Goal: Task Accomplishment & Management: Use online tool/utility

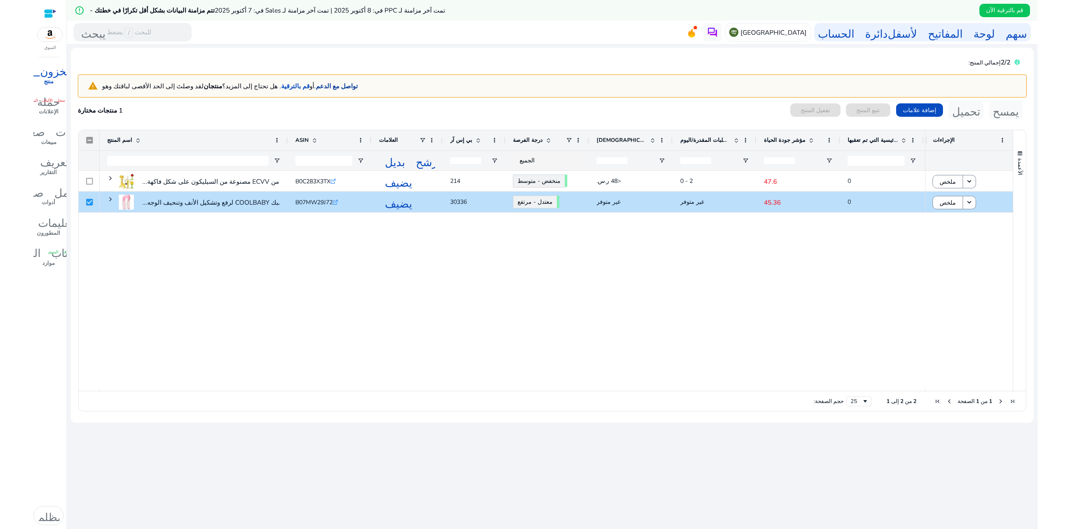
click at [314, 82] on font "تواصل مع الدعم." at bounding box center [336, 86] width 44 height 9
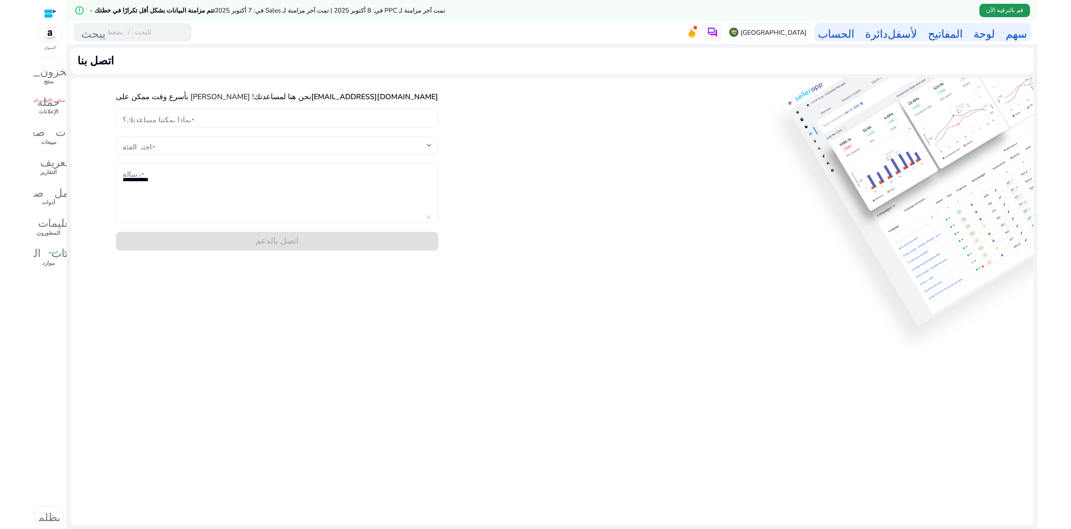
click at [1006, 6] on font "قم بالترقية الآن" at bounding box center [1004, 10] width 37 height 8
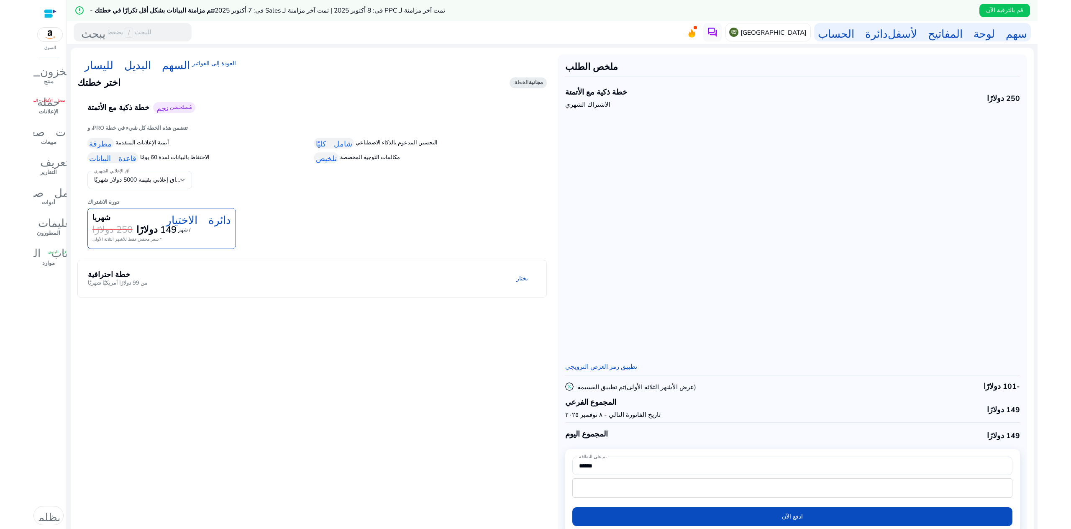
scroll to position [21, 0]
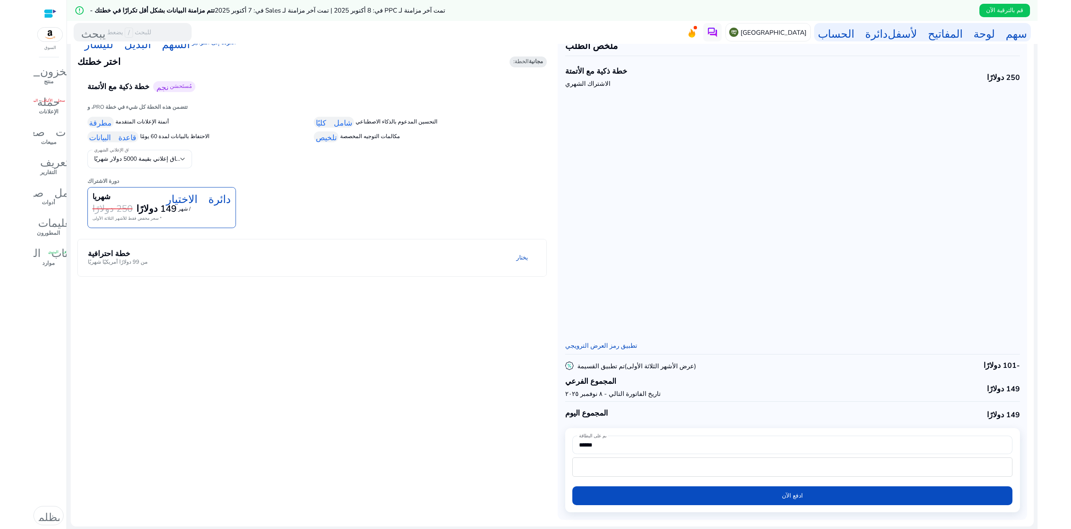
click at [185, 254] on mat-panel-title "خطة احترافية من 99 دولارًا أمريكيًا شهريًا" at bounding box center [161, 257] width 147 height 17
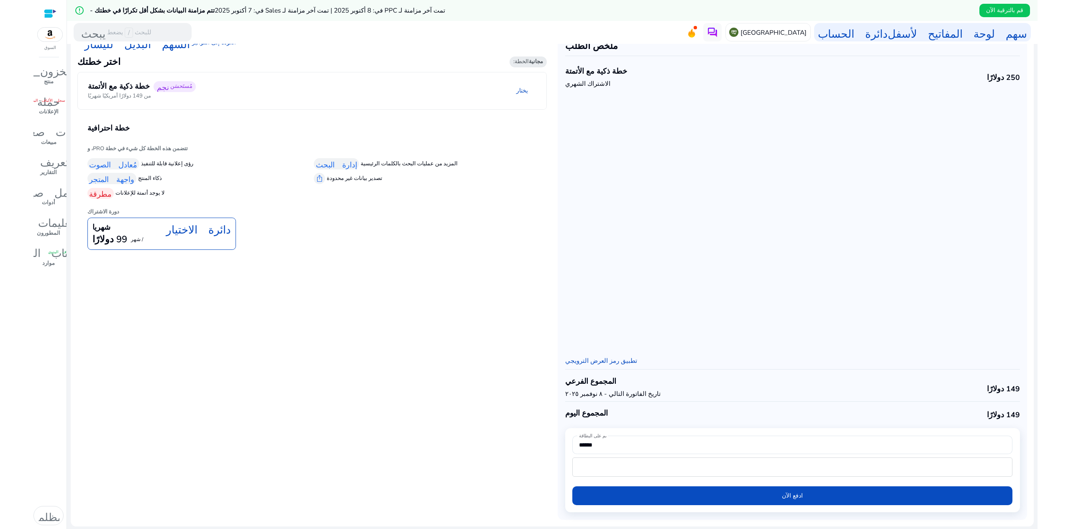
click at [275, 89] on mat-panel-description "يختار" at bounding box center [393, 90] width 305 height 19
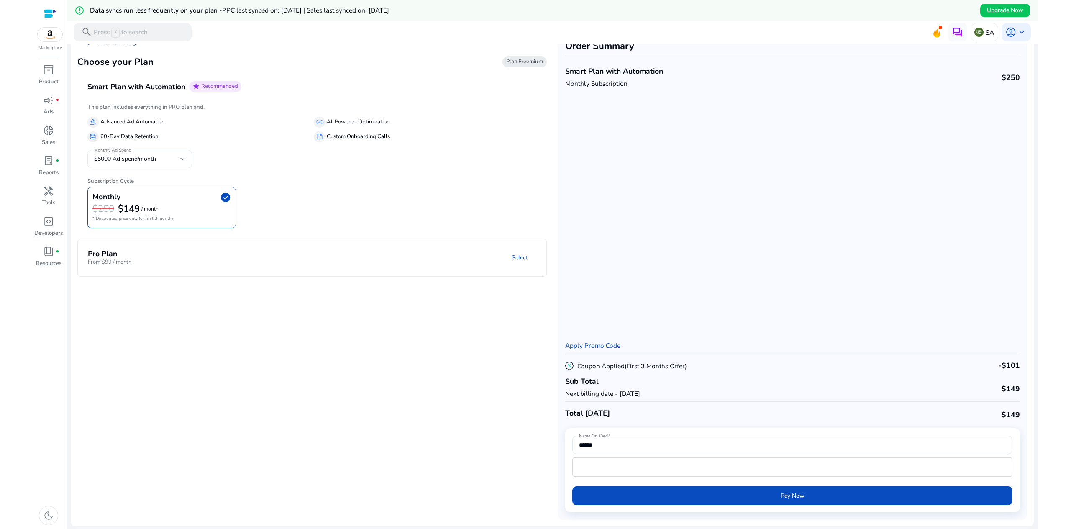
click at [264, 253] on mat-panel-description "Select" at bounding box center [393, 257] width 305 height 17
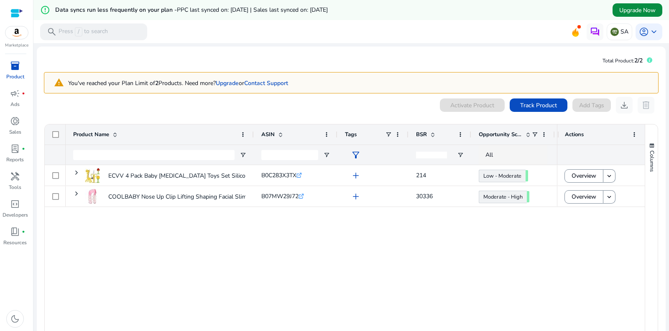
click at [624, 7] on span "Upgrade Now" at bounding box center [638, 10] width 36 height 9
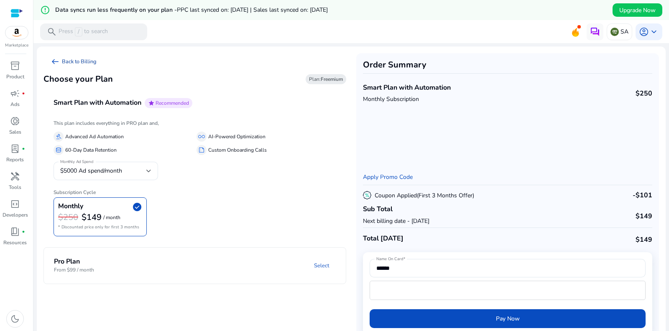
click at [74, 62] on link "arrow_left_alt Back to Billing" at bounding box center [74, 61] width 60 height 17
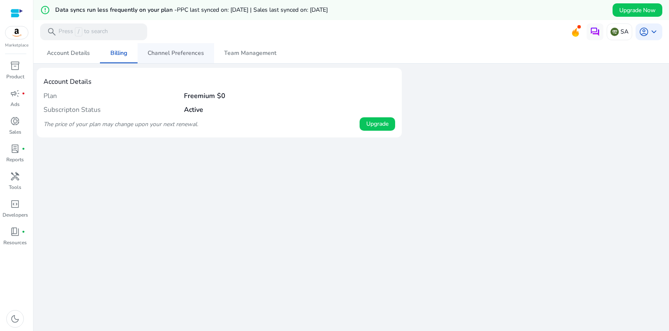
click at [166, 50] on span "Channel Preferences" at bounding box center [176, 53] width 56 height 6
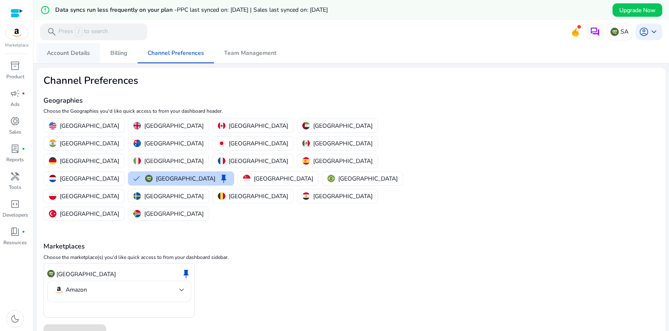
click at [58, 52] on span "Account Details" at bounding box center [68, 53] width 43 height 6
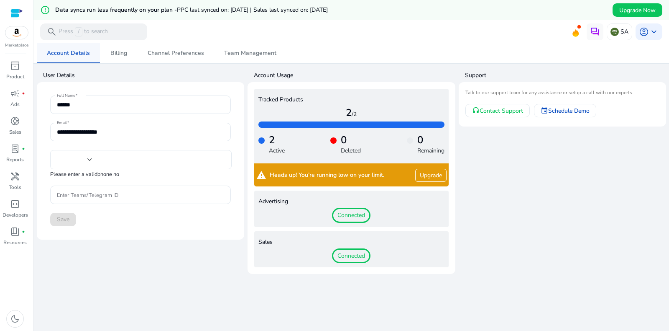
type input "**********"
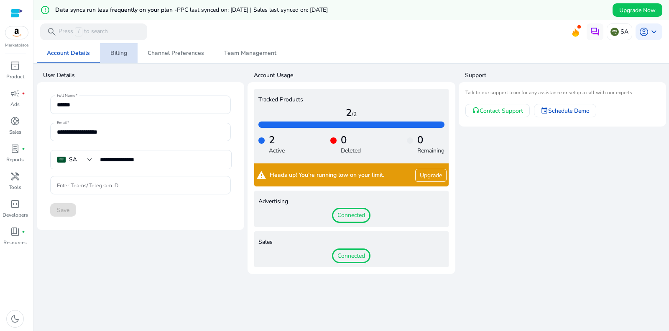
click at [123, 54] on span "Billing" at bounding box center [118, 53] width 17 height 6
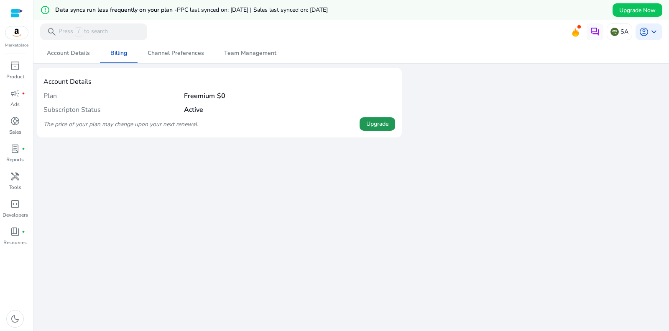
click at [377, 121] on span "Upgrade" at bounding box center [378, 123] width 22 height 9
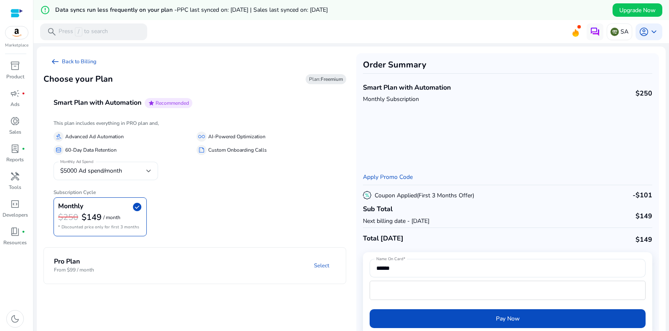
click at [147, 169] on div at bounding box center [148, 170] width 5 height 3
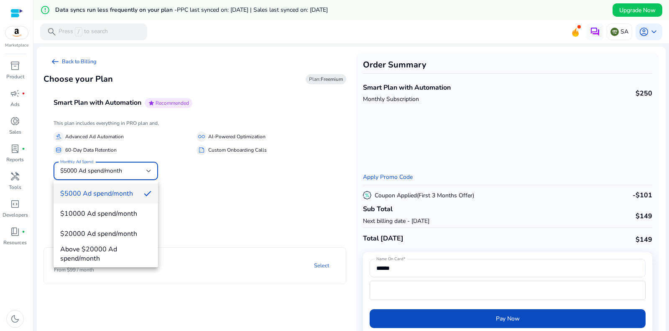
click at [147, 169] on div at bounding box center [334, 165] width 669 height 331
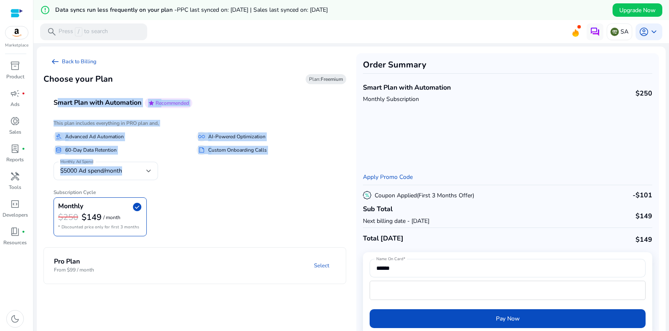
drag, startPoint x: 48, startPoint y: 101, endPoint x: 219, endPoint y: 155, distance: 179.2
click at [219, 155] on mat-expansion-panel "Smart Plan with Automation star Recommended This plan includes everything in PR…" at bounding box center [195, 165] width 303 height 154
copy mat-expansion-panel "Smart Plan with Automation star Recommended This plan includes everything in PR…"
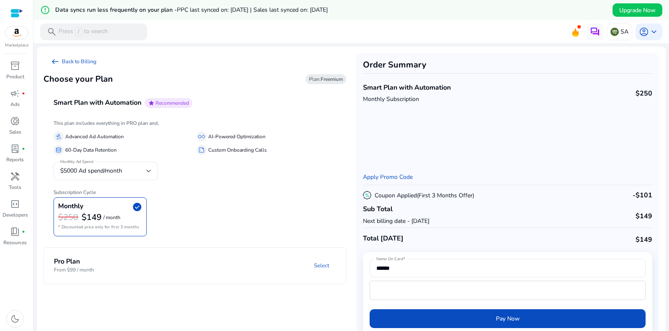
click at [199, 252] on mat-expansion-panel-header "Pro Plan From $99 / month Select" at bounding box center [205, 265] width 322 height 36
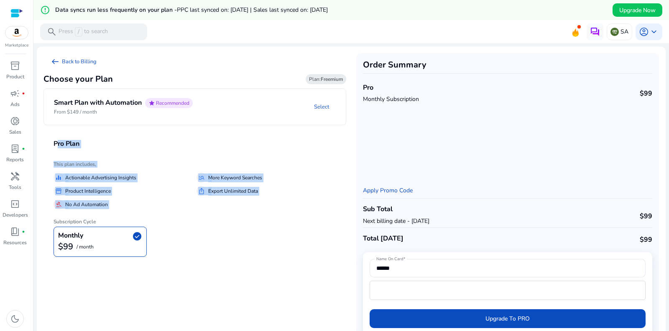
drag, startPoint x: 91, startPoint y: 137, endPoint x: 80, endPoint y: 214, distance: 77.8
click at [80, 214] on mat-expansion-panel "Pro Plan This plan includes, equalizer Actionable Advertising Insights manage_s…" at bounding box center [195, 196] width 303 height 134
copy mat-expansion-panel "Pro Plan This plan includes, equalizer Actionable Advertising Insights manage_s…"
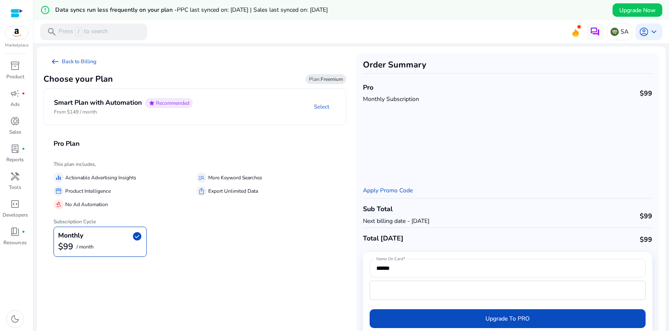
click at [138, 144] on mat-panel-title "Pro Plan" at bounding box center [200, 144] width 293 height 8
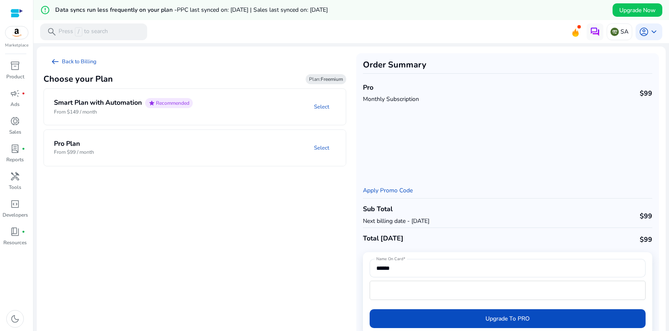
click at [109, 141] on mat-panel-title "Pro Plan From $99 / month" at bounding box center [100, 147] width 92 height 15
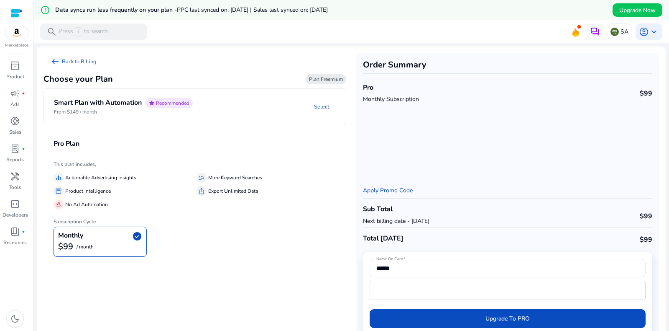
drag, startPoint x: 106, startPoint y: 140, endPoint x: 62, endPoint y: 241, distance: 109.9
click at [61, 244] on mat-expansion-panel "Pro Plan This plan includes, equalizer Actionable Advertising Insights manage_s…" at bounding box center [195, 196] width 303 height 134
click at [46, 135] on mat-expansion-panel-header "Pro Plan" at bounding box center [205, 143] width 323 height 29
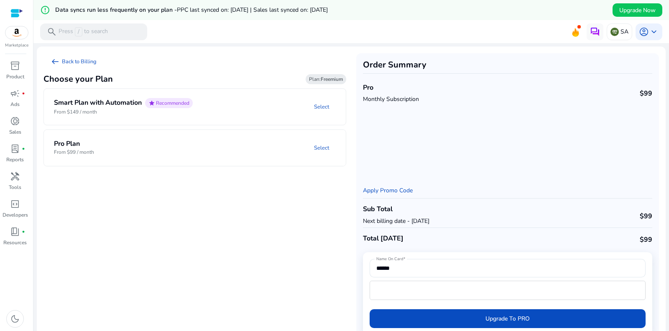
click at [53, 140] on mat-expansion-panel-header "Pro Plan From $99 / month Select" at bounding box center [205, 148] width 322 height 36
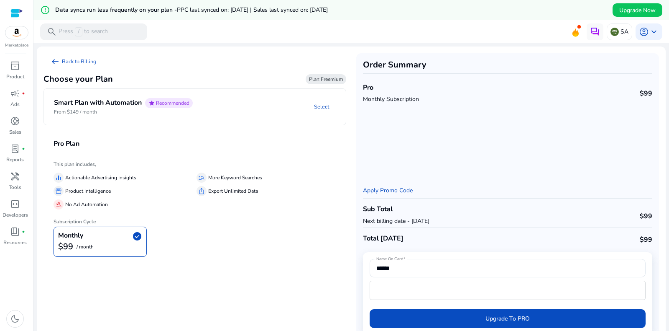
drag, startPoint x: 50, startPoint y: 141, endPoint x: 112, endPoint y: 256, distance: 130.1
click at [112, 256] on mat-expansion-panel "Pro Plan This plan includes, equalizer Actionable Advertising Insights manage_s…" at bounding box center [195, 196] width 303 height 134
copy mat-expansion-panel "Pro Plan This plan includes, equalizer Actionable Advertising Insights manage_s…"
click at [308, 169] on div "equalizer Actionable Advertising Insights manage_search More Keyword Searches s…" at bounding box center [195, 189] width 283 height 40
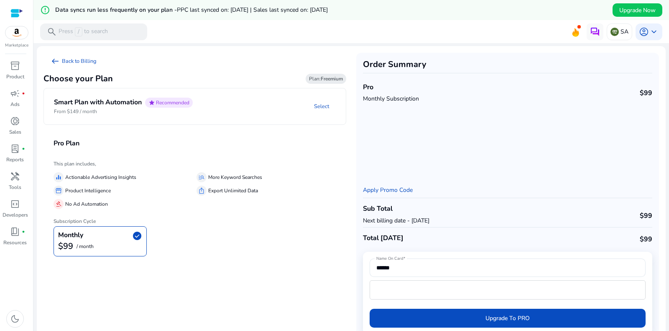
drag, startPoint x: 113, startPoint y: 203, endPoint x: 61, endPoint y: 208, distance: 52.9
click at [61, 208] on div "gavel No Ad Automation" at bounding box center [124, 204] width 140 height 10
copy div "No Ad Automation"
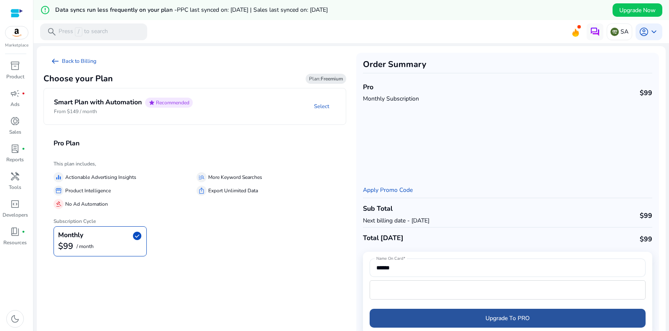
click at [513, 320] on span "Upgrade To PRO" at bounding box center [508, 317] width 44 height 9
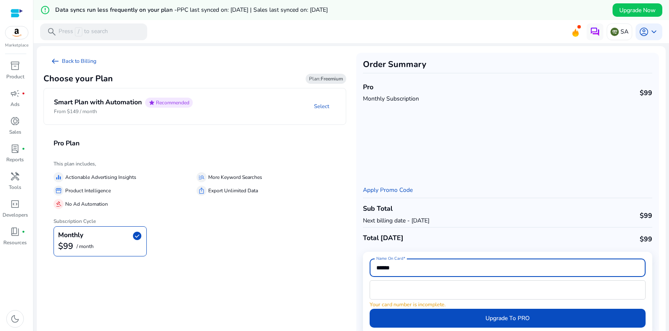
click at [401, 269] on input "******" at bounding box center [508, 267] width 263 height 9
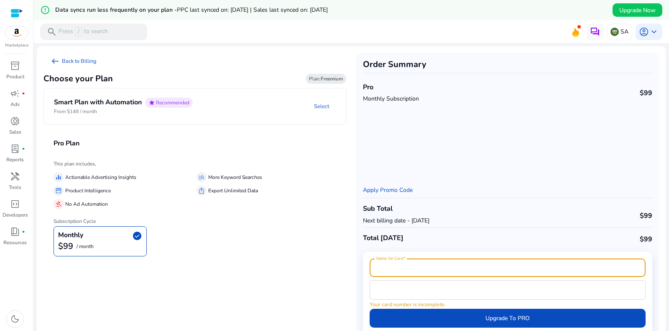
scroll to position [20, 0]
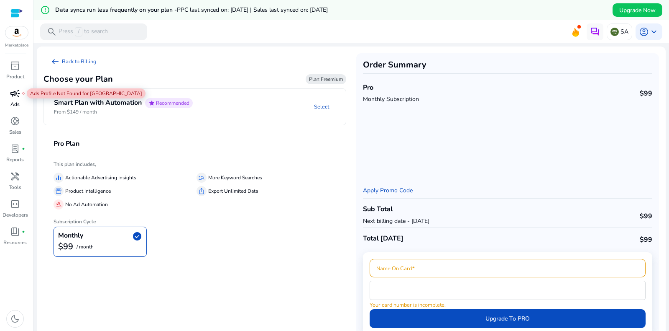
scroll to position [20, 0]
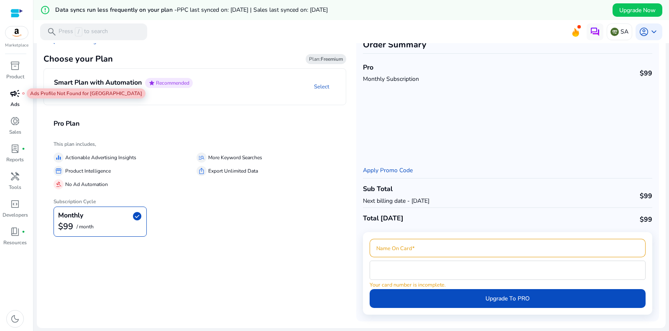
click at [13, 94] on span "campaign" at bounding box center [15, 93] width 10 height 10
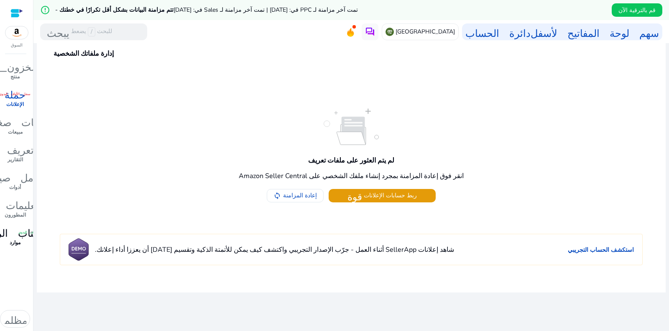
click at [18, 239] on p "موارد" at bounding box center [15, 243] width 11 height 8
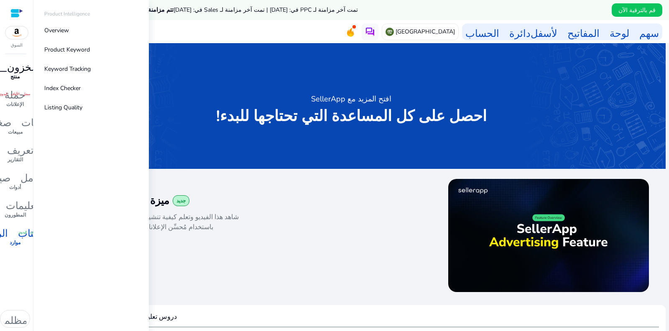
click at [12, 72] on div "المخزون_2" at bounding box center [15, 65] width 70 height 13
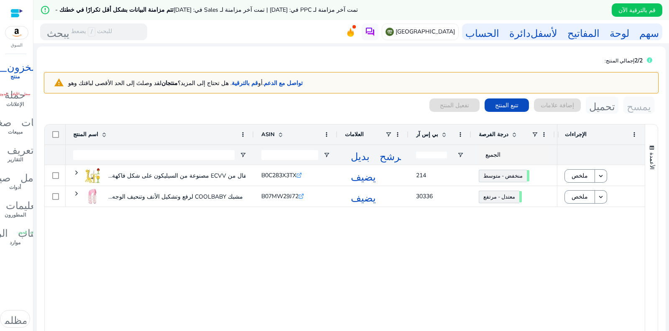
click at [374, 254] on div "مجموعة من 4 ألعاب تسنين للأطفال من ECVV مصنوعة من السيليكون على شكل فاكهة... B0…" at bounding box center [312, 262] width 492 height 195
click at [445, 106] on div "تفعيل المنتج" at bounding box center [455, 104] width 50 height 13
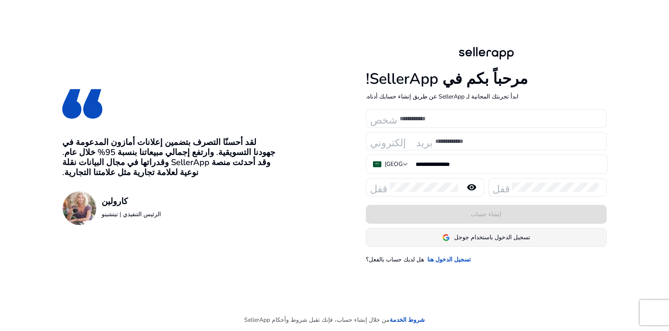
click at [488, 239] on font "تسجيل الدخول باستخدام جوجل" at bounding box center [492, 237] width 76 height 8
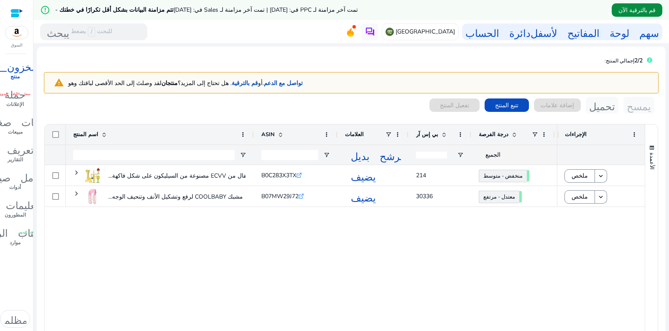
click at [636, 7] on font "قم بالترقية الآن" at bounding box center [637, 10] width 37 height 8
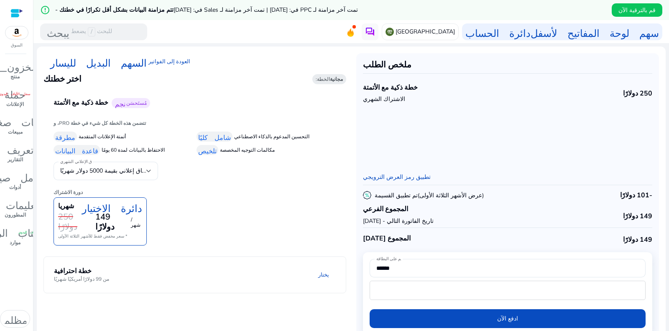
scroll to position [20, 0]
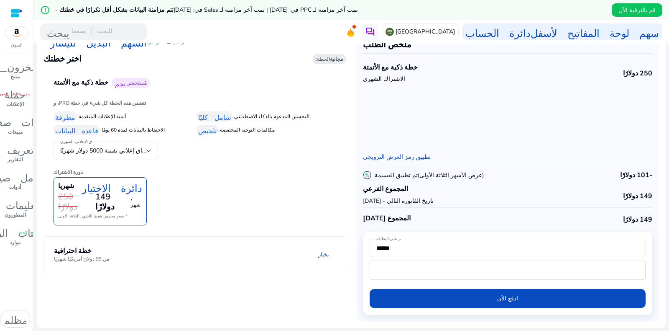
click at [118, 247] on mat-panel-title "خطة احترافية من 99 دولارًا أمريكيًا شهريًا" at bounding box center [100, 254] width 92 height 15
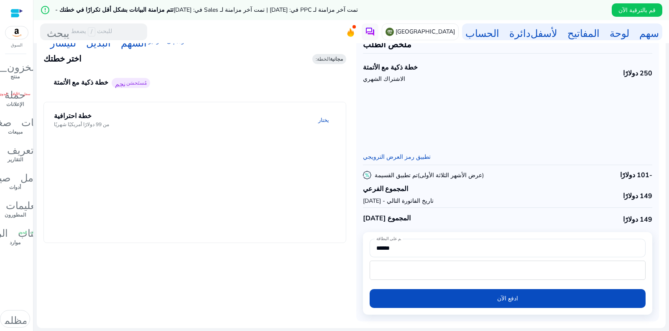
scroll to position [19, 0]
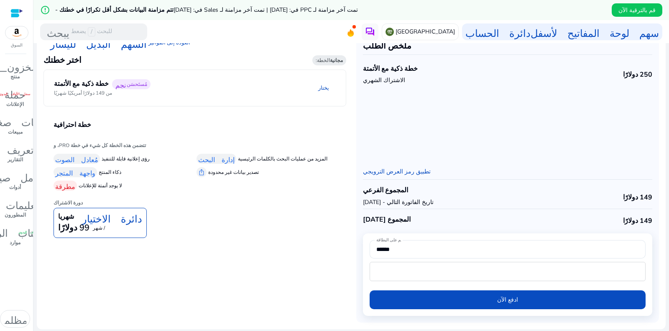
click at [100, 218] on font "دائرة الاختيار" at bounding box center [112, 217] width 60 height 12
click at [391, 171] on font "تطبيق رمز العرض الترويجي" at bounding box center [397, 171] width 68 height 8
click at [413, 169] on input "الرمز الترويجي" at bounding box center [423, 166] width 107 height 9
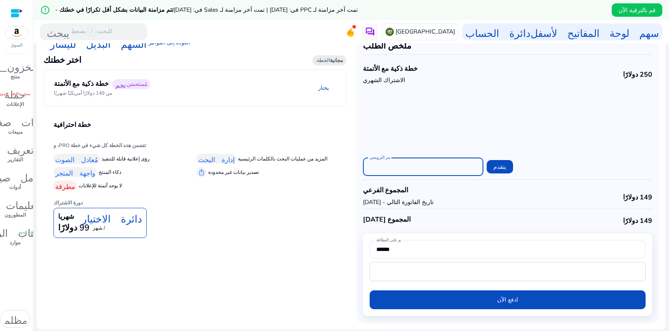
paste input "*****"
type input "*****"
click at [496, 164] on font "يتقدم" at bounding box center [500, 167] width 13 height 8
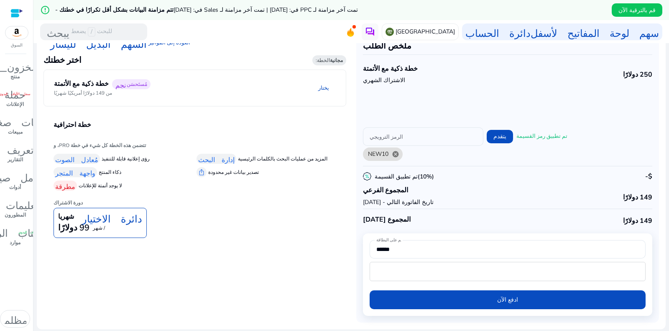
scroll to position [20, 0]
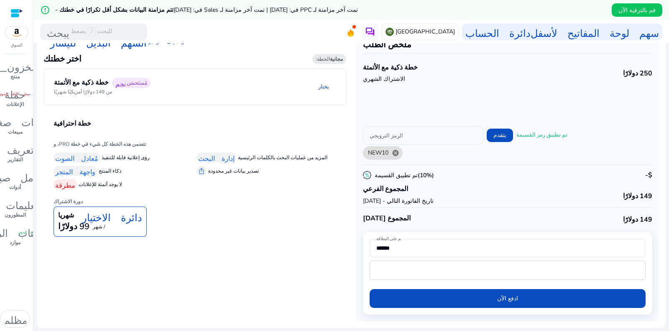
click at [100, 219] on font "دائرة الاختيار" at bounding box center [112, 216] width 60 height 12
click at [157, 82] on mat-panel-description "يختار" at bounding box center [251, 87] width 189 height 18
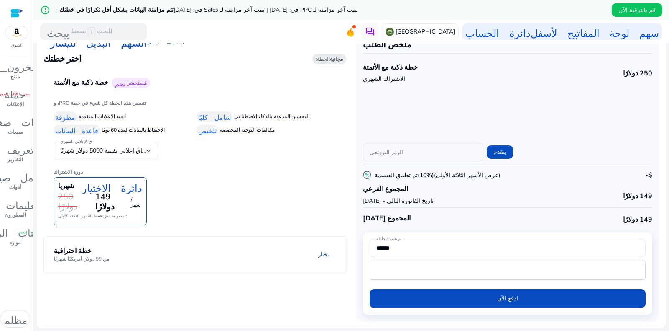
click at [116, 247] on mat-panel-title "خطة احترافية من 99 دولارًا أمريكيًا شهريًا" at bounding box center [100, 254] width 92 height 15
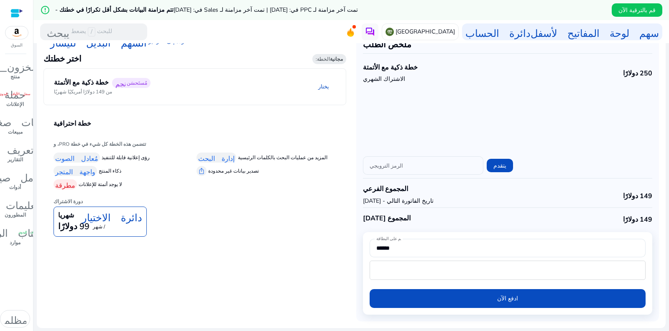
scroll to position [0, 0]
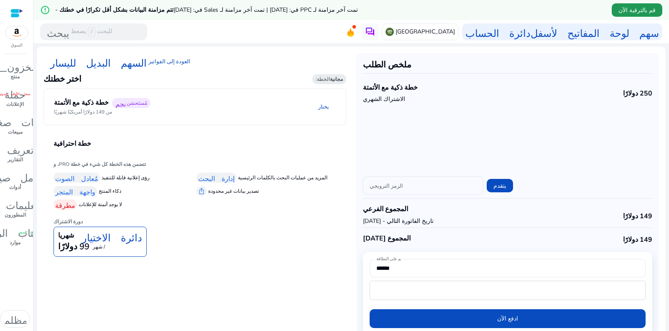
click at [643, 7] on font "قم بالترقية الآن" at bounding box center [637, 10] width 37 height 8
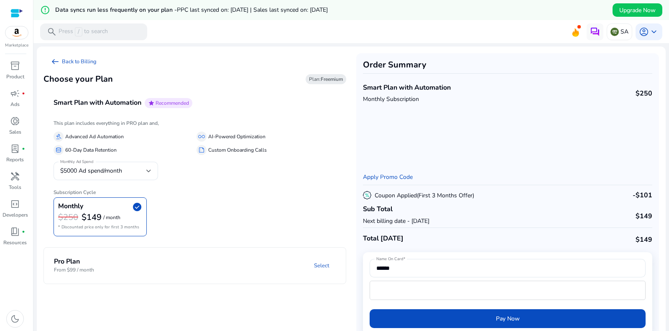
click at [143, 239] on div "This plan includes everything in PRO plan and, gavel Advanced Ad Automation all…" at bounding box center [195, 180] width 303 height 125
click at [135, 262] on mat-panel-title "Pro Plan From $99 / month" at bounding box center [100, 264] width 92 height 15
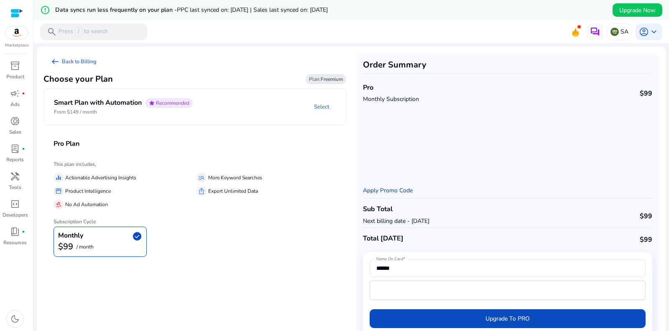
click at [380, 189] on link "Apply Promo Code" at bounding box center [388, 190] width 50 height 8
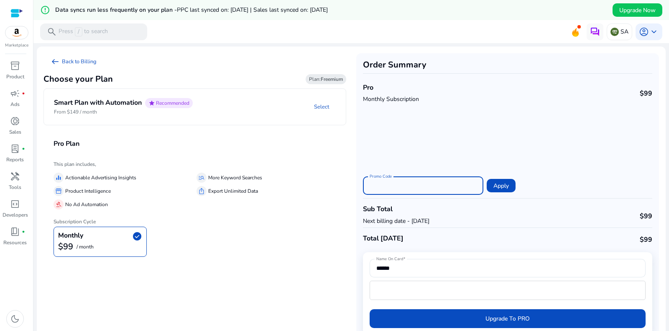
paste input "*****"
type input "*****"
click at [505, 185] on span "Apply" at bounding box center [501, 185] width 15 height 9
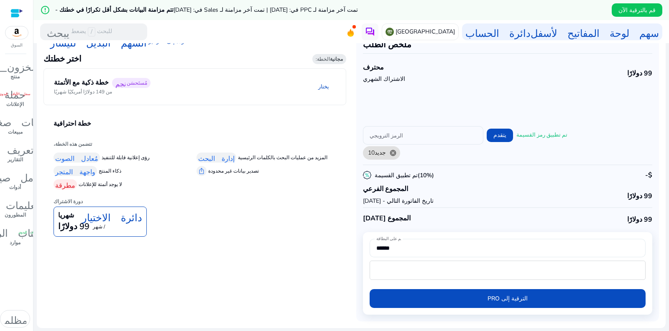
click at [524, 244] on input "******" at bounding box center [508, 247] width 263 height 9
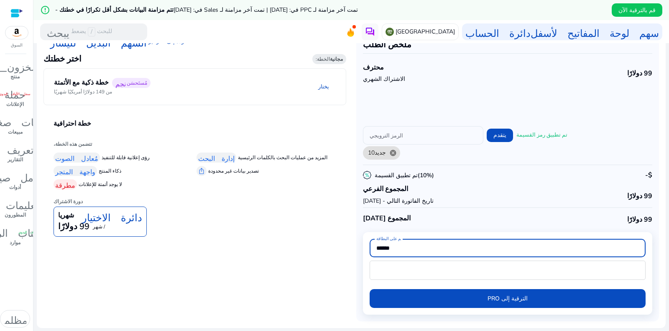
click at [524, 244] on input "******" at bounding box center [508, 247] width 263 height 9
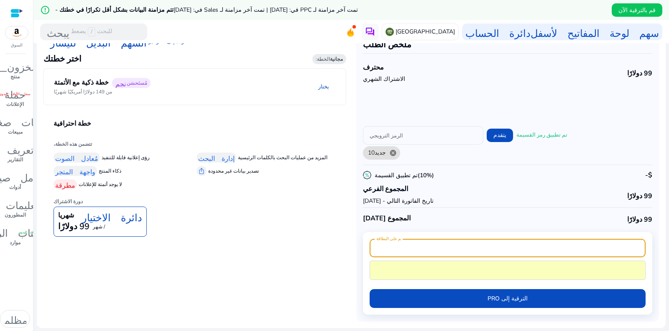
click at [410, 244] on input "الاسم على البطاقة" at bounding box center [508, 247] width 263 height 9
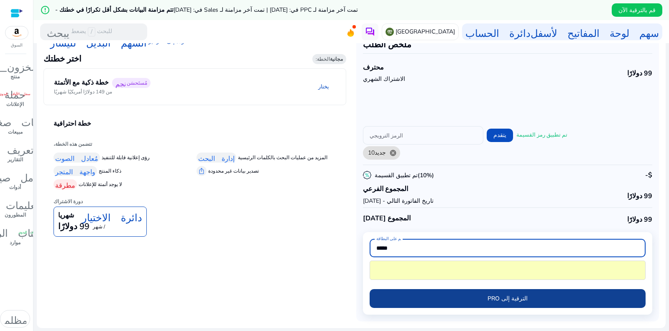
type input "*****"
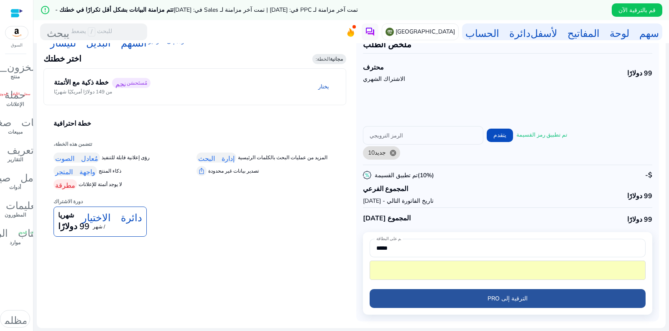
click at [509, 302] on font "الترقية إلى PRO" at bounding box center [508, 298] width 40 height 8
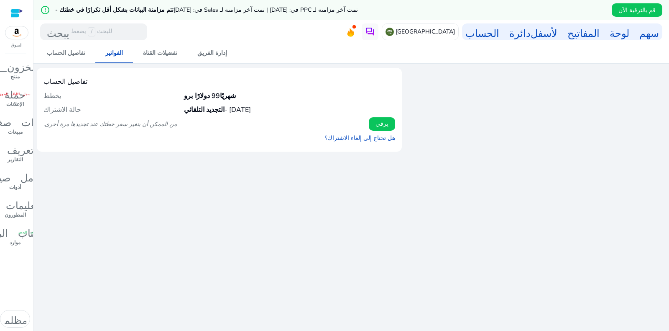
click at [65, 111] on font "حالة الاشتراك" at bounding box center [63, 109] width 38 height 9
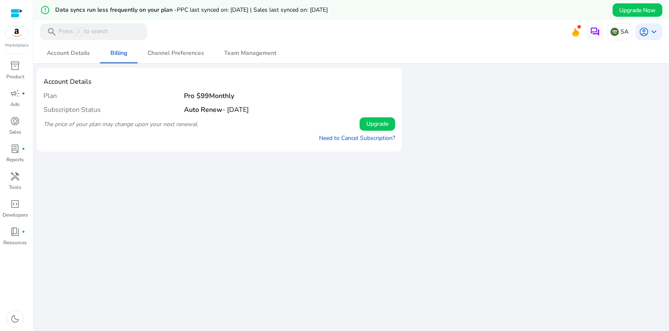
click at [461, 124] on div at bounding box center [535, 110] width 261 height 84
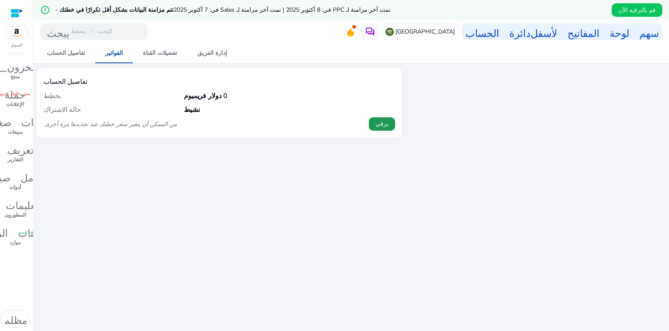
click at [380, 122] on font "يرقي" at bounding box center [382, 124] width 13 height 8
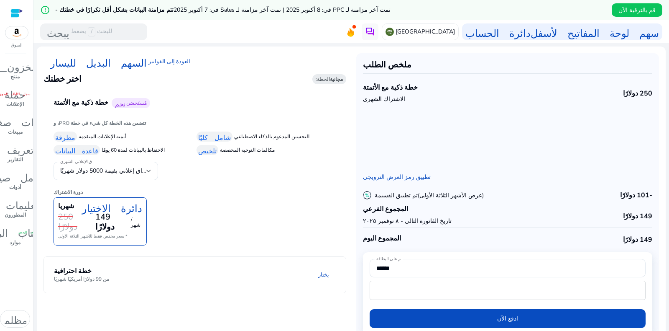
click at [223, 267] on mat-panel-description "يختار" at bounding box center [249, 274] width 194 height 15
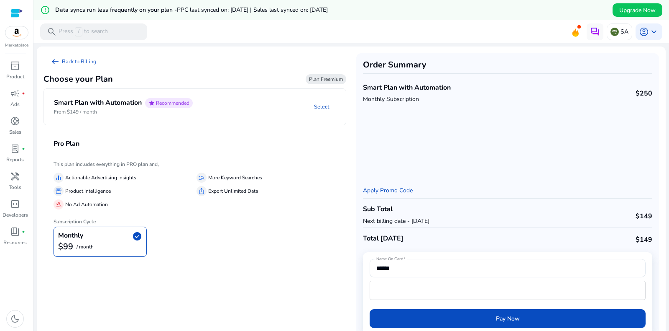
click at [138, 105] on h4 "Smart Plan with Automation" at bounding box center [98, 103] width 88 height 8
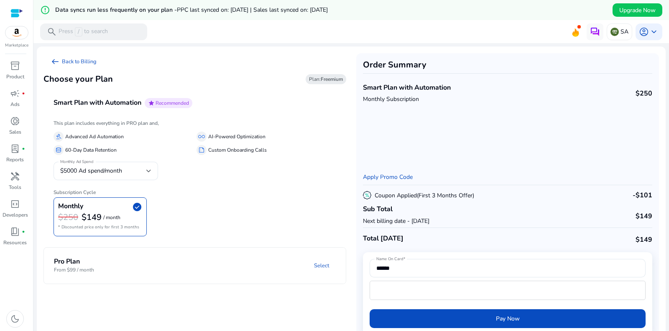
click at [113, 257] on mat-panel-title "Pro Plan From $99 / month" at bounding box center [100, 264] width 92 height 15
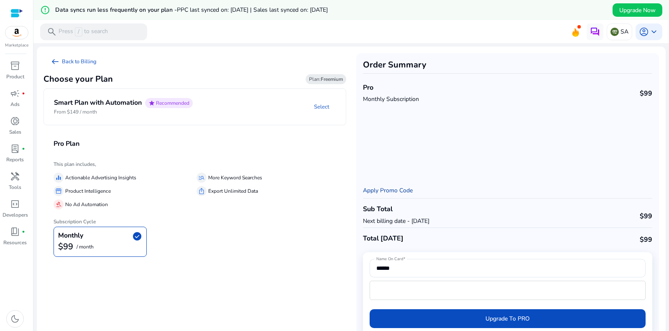
click at [379, 190] on link "Apply Promo Code" at bounding box center [388, 190] width 50 height 8
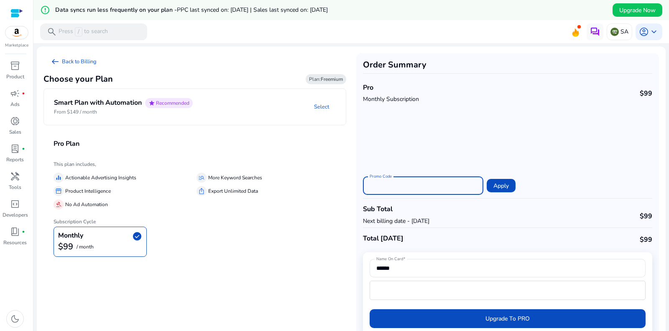
click at [397, 183] on input "Promo Code" at bounding box center [423, 185] width 107 height 9
paste input "*****"
type input "*****"
click at [500, 184] on span "Apply" at bounding box center [501, 185] width 15 height 9
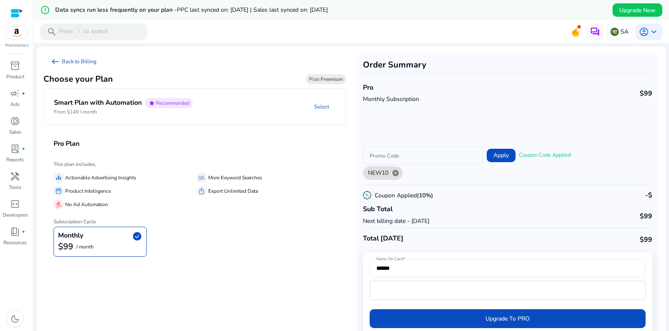
scroll to position [20, 0]
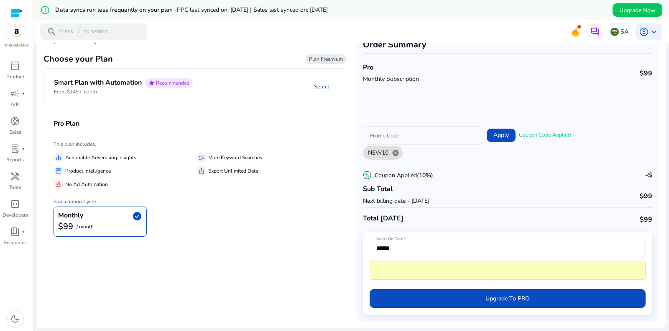
click at [371, 251] on div "Name On Card ******" at bounding box center [508, 248] width 276 height 18
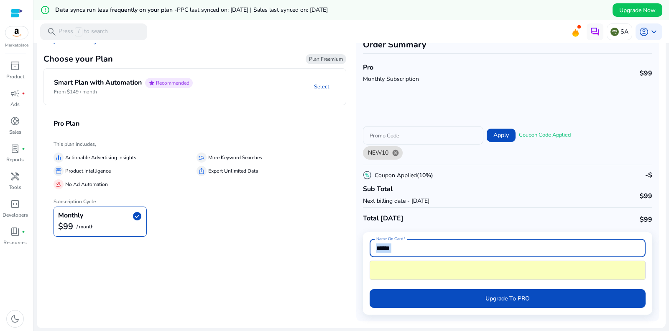
click at [371, 251] on div "Name On Card ******" at bounding box center [508, 248] width 276 height 18
click at [377, 250] on input "******" at bounding box center [508, 247] width 263 height 9
click at [377, 249] on input "******" at bounding box center [508, 247] width 263 height 9
type input "**********"
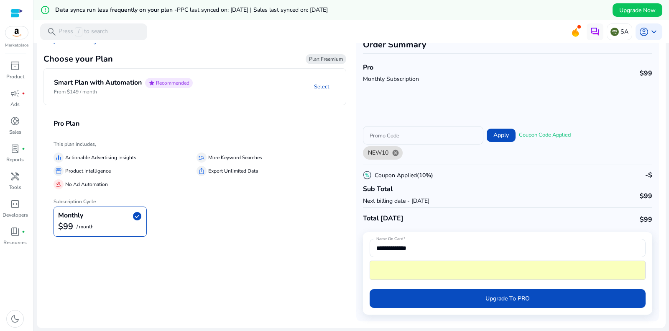
click at [296, 262] on app-plan-selection "arrow_left_alt Back to Billing Choose your Plan Plan: Freemium Smart Plan with …" at bounding box center [195, 177] width 303 height 288
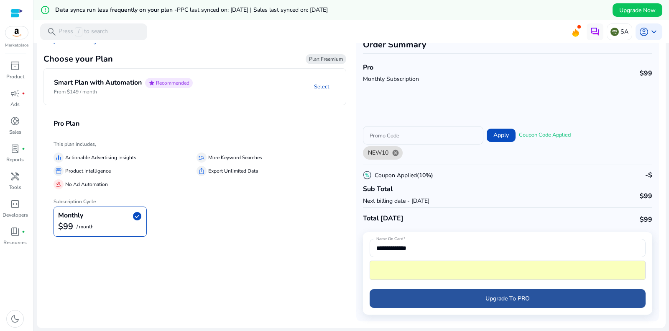
click at [508, 297] on span "Upgrade To PRO" at bounding box center [508, 298] width 44 height 9
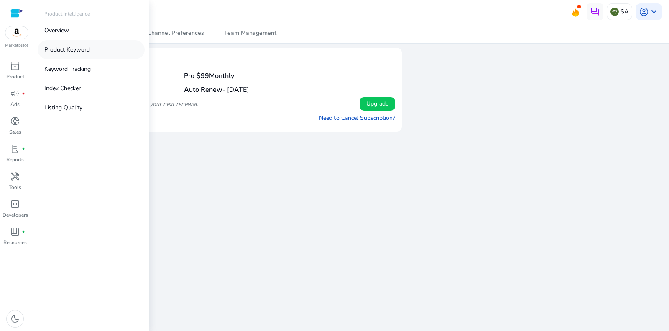
click at [78, 46] on p "Product Keyword" at bounding box center [67, 49] width 46 height 9
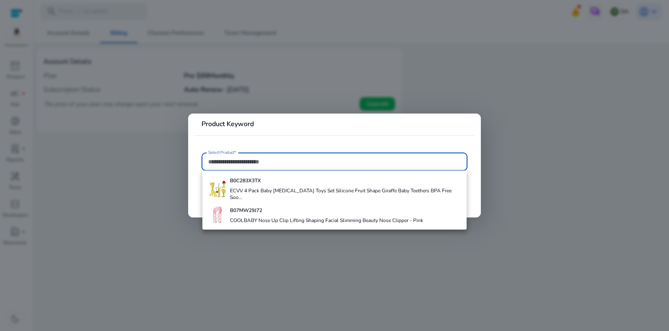
click at [155, 158] on div at bounding box center [334, 165] width 669 height 331
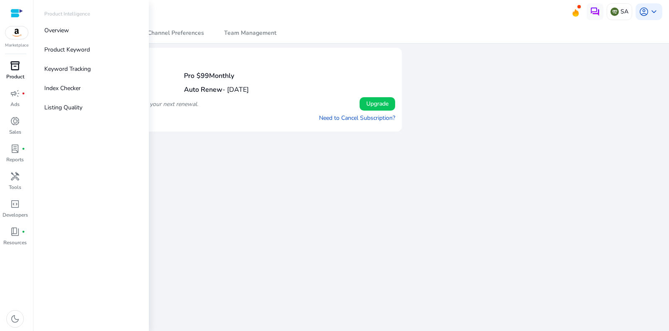
click at [17, 67] on span "inventory_2" at bounding box center [15, 66] width 10 height 10
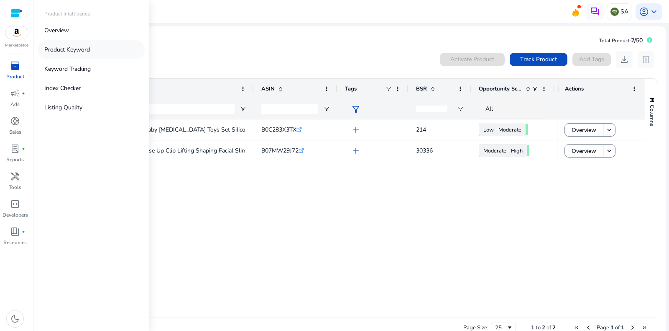
click at [76, 48] on p "Product Keyword" at bounding box center [67, 49] width 46 height 9
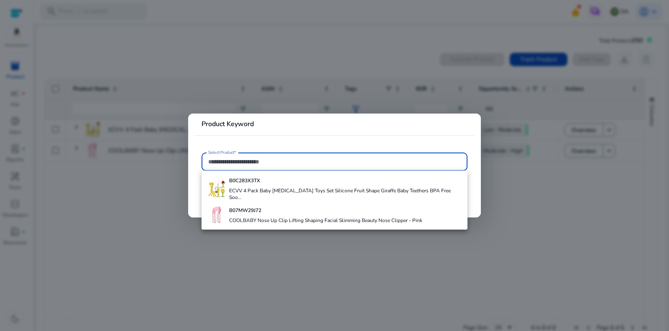
click at [128, 210] on div at bounding box center [334, 165] width 669 height 331
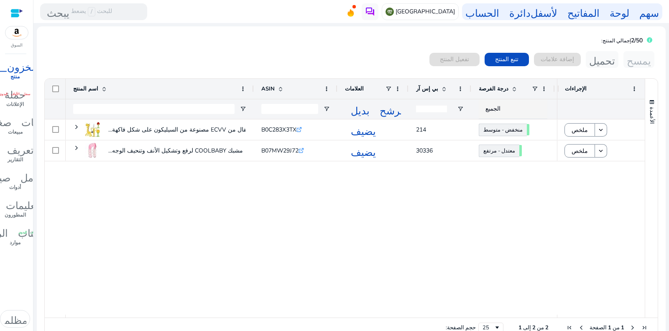
click at [395, 205] on div "مجموعة من 4 ألعاب تسنين للأطفال من ECVV مصنوعة من السيليكون على شكل فاكهة... B0…" at bounding box center [312, 216] width 492 height 195
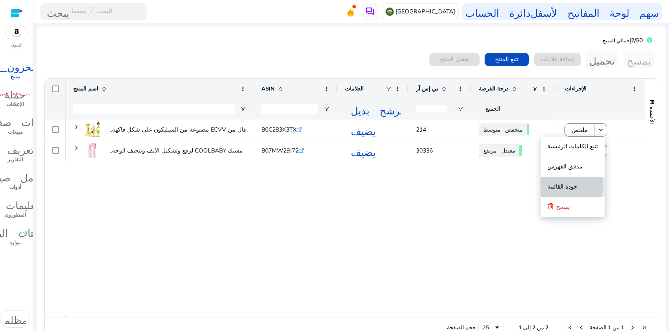
click at [578, 185] on font "جودة القائمة" at bounding box center [563, 186] width 30 height 8
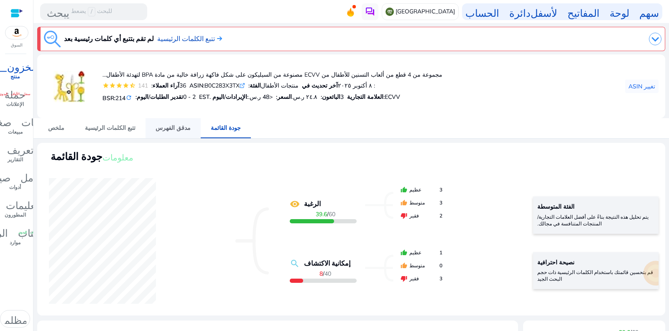
click at [156, 127] on font "مدقق الفهرس" at bounding box center [173, 128] width 35 height 8
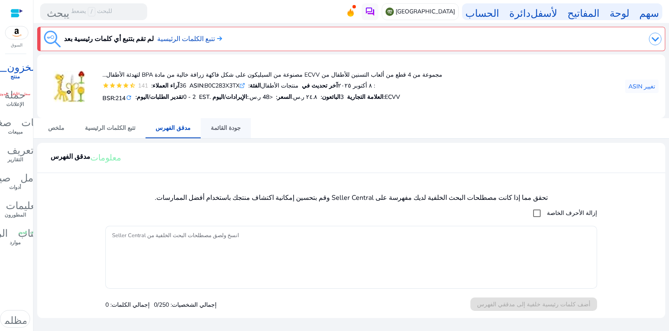
click at [215, 126] on font "جودة القائمة" at bounding box center [226, 128] width 30 height 8
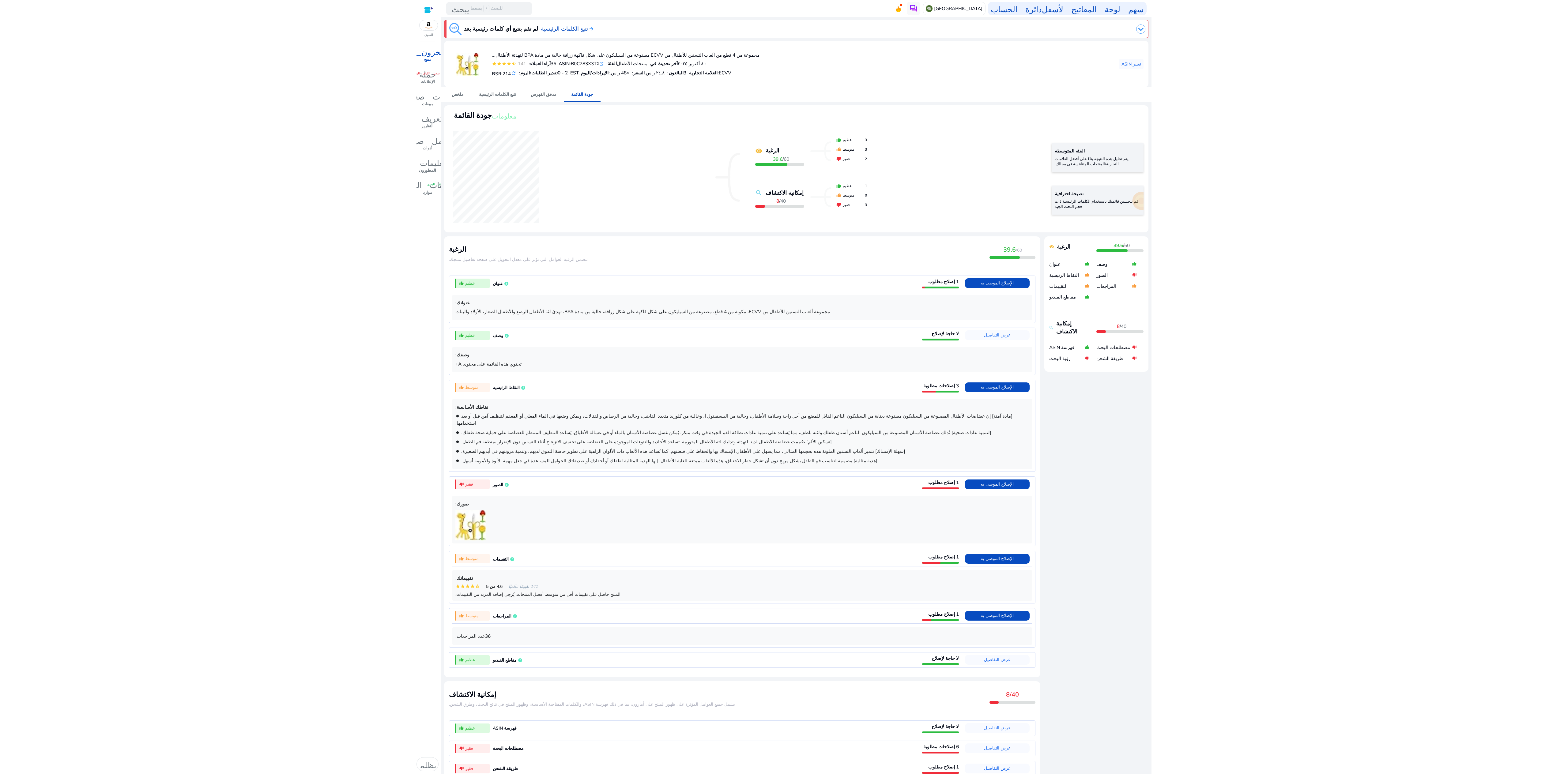
click at [490, 241] on html "نوصي بالتبديل إلى عرض سطح المكتب للحصول على أفضل تجربة. السوق المخزون_2 منتج حم…" at bounding box center [784, 387] width 1568 height 774
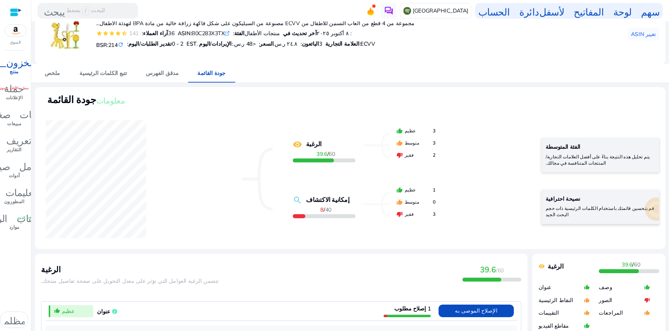
scroll to position [50, 0]
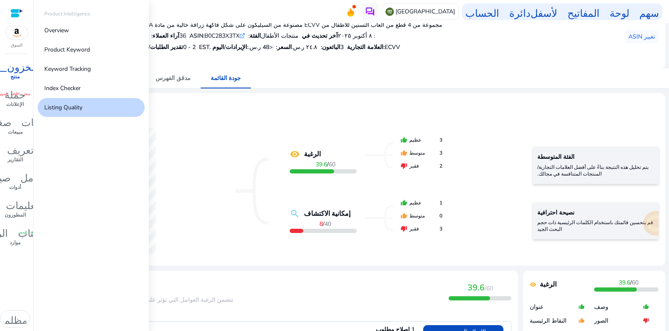
click at [19, 69] on font "المخزون_2" at bounding box center [15, 66] width 56 height 12
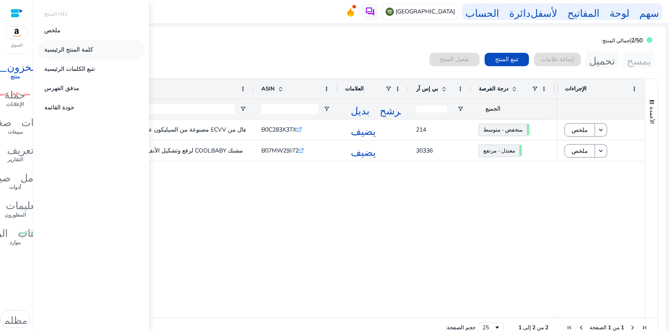
click at [68, 52] on font "كلمة المنتج الرئيسية" at bounding box center [68, 50] width 49 height 8
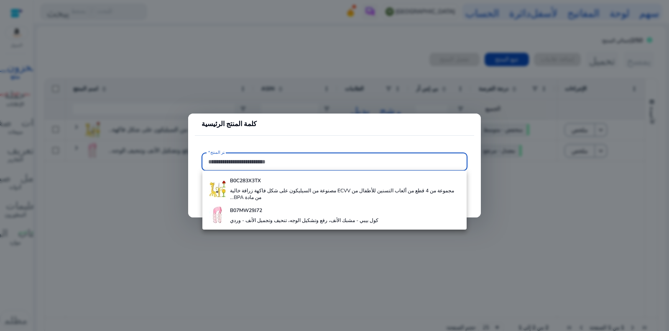
click at [178, 80] on div at bounding box center [334, 165] width 669 height 331
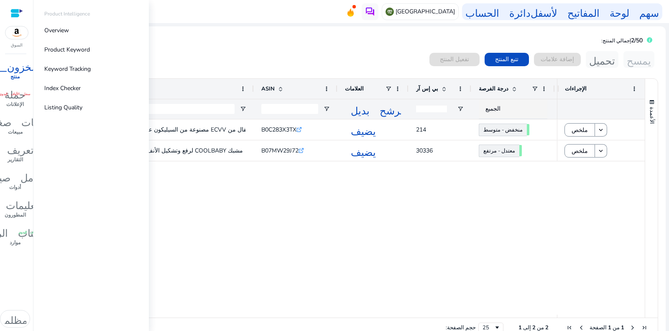
click at [17, 76] on font "منتج" at bounding box center [14, 76] width 9 height 7
click at [60, 34] on link "ملخص" at bounding box center [91, 30] width 107 height 19
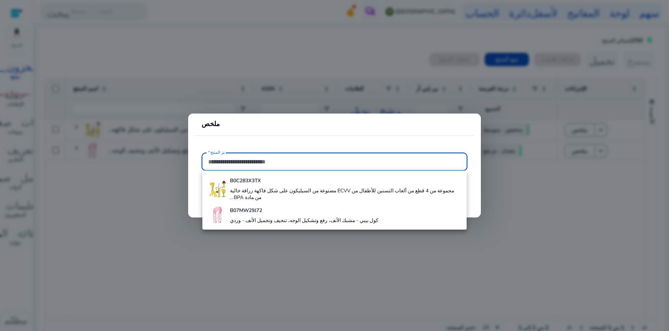
click at [126, 76] on div at bounding box center [334, 165] width 669 height 331
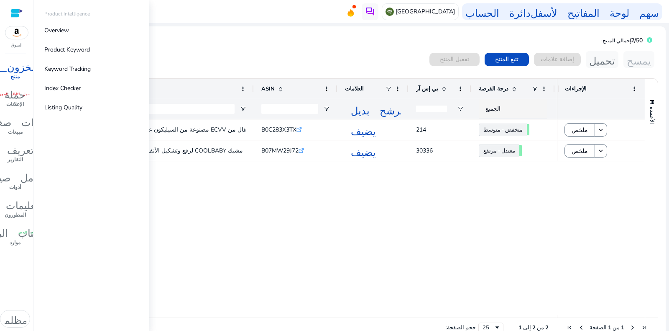
click at [20, 73] on font "منتج" at bounding box center [14, 76] width 9 height 7
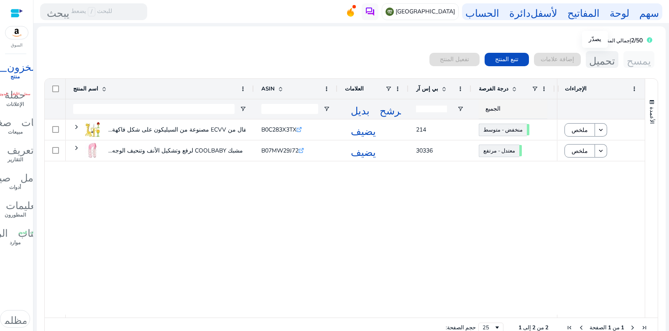
click at [602, 62] on font "تحميل" at bounding box center [603, 60] width 26 height 12
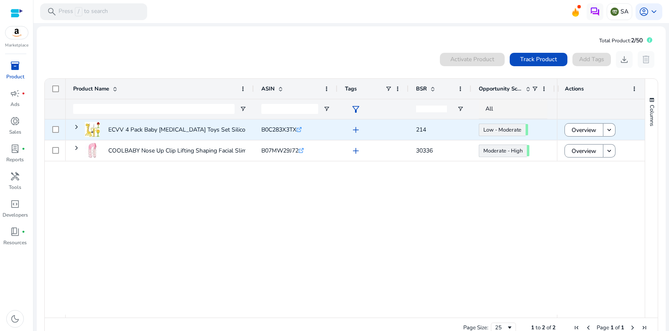
scroll to position [0, 0]
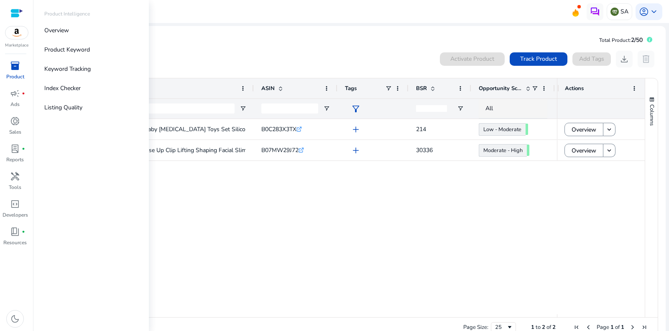
click at [20, 73] on p "Product" at bounding box center [15, 77] width 18 height 8
click at [92, 66] on link "Keyword Tracking" at bounding box center [91, 68] width 107 height 19
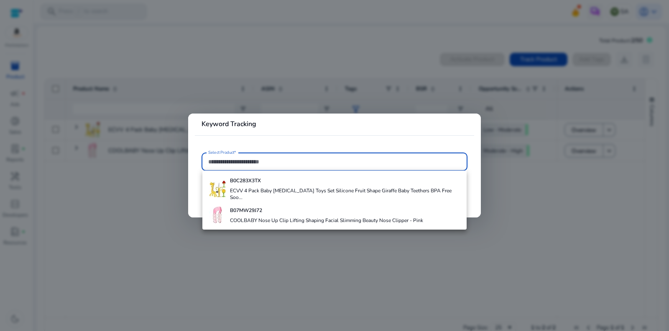
paste input "**********"
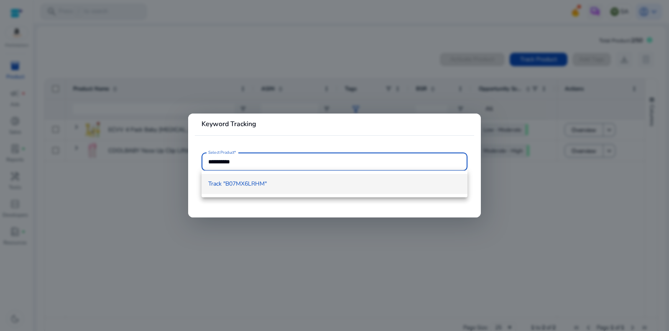
type input "**********"
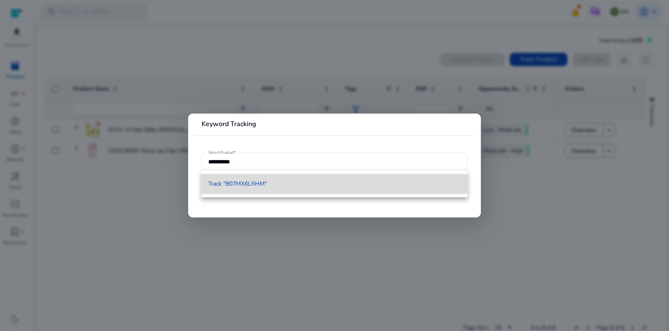
click at [252, 182] on span "Track "B07MX6LRHM"" at bounding box center [237, 184] width 59 height 8
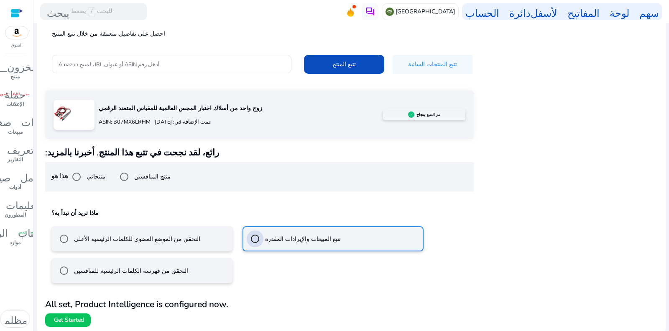
scroll to position [47, 0]
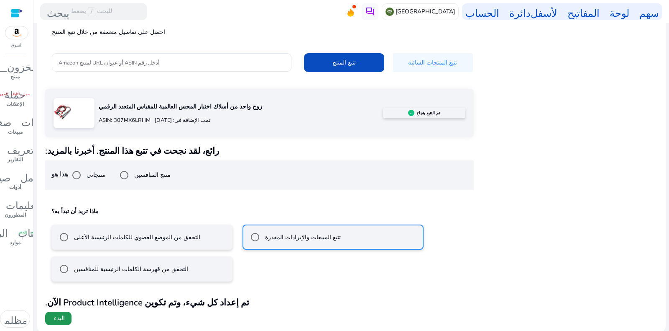
click at [62, 317] on font "البدء" at bounding box center [59, 318] width 11 height 8
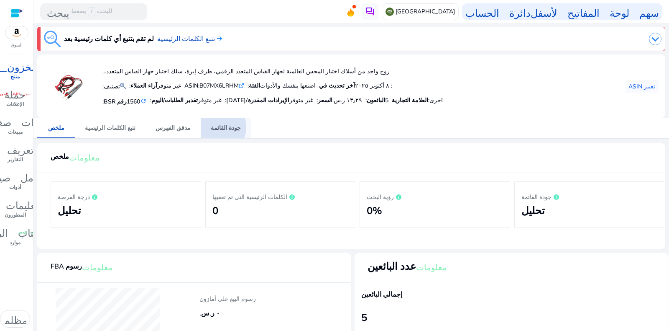
click at [211, 127] on font "جودة القائمة" at bounding box center [226, 128] width 30 height 8
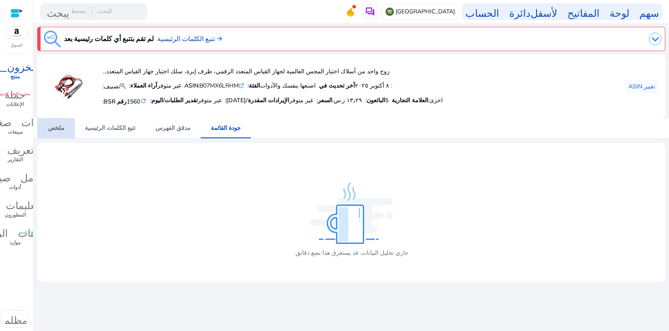
click at [55, 128] on font "ملخص" at bounding box center [56, 128] width 16 height 8
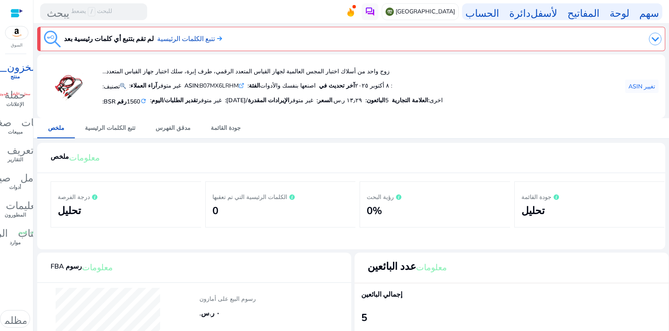
click at [15, 73] on font "منتج" at bounding box center [14, 76] width 9 height 7
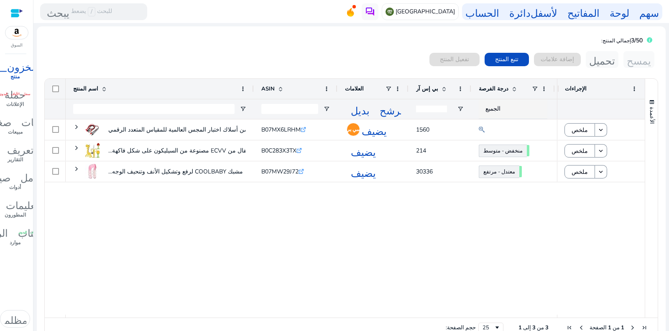
click at [315, 58] on div "0 منتجات مختارة تفعيل المنتج تتبع المنتج إضافة علامات تحميل يمسح" at bounding box center [351, 59] width 615 height 17
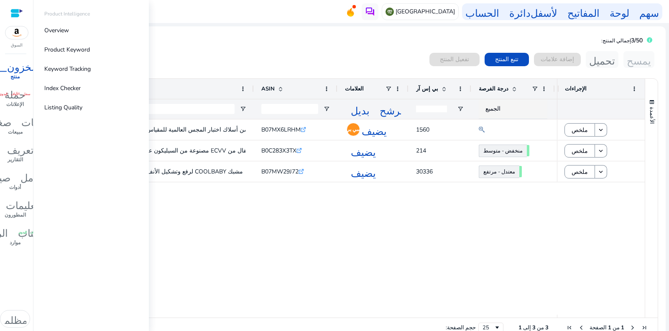
click at [14, 73] on p "منتج" at bounding box center [14, 77] width 9 height 8
click at [72, 51] on font "كلمة المنتج الرئيسية" at bounding box center [68, 50] width 49 height 8
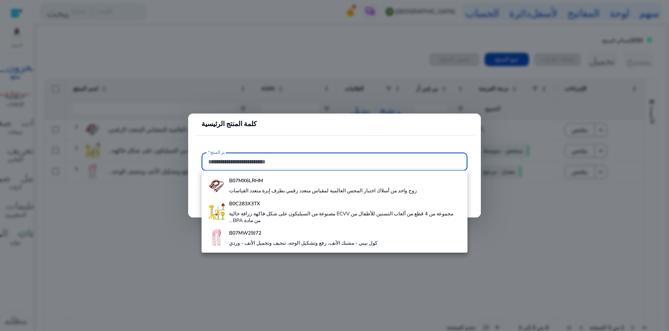
click at [250, 162] on input "اختر المنتج*" at bounding box center [334, 161] width 253 height 9
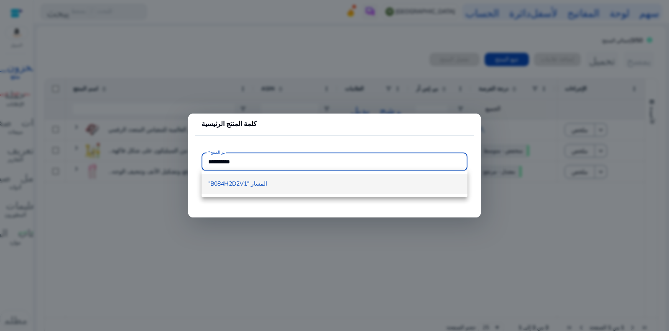
type input "**********"
click at [240, 181] on font "المسار "B084H2D2V1"" at bounding box center [237, 184] width 59 height 8
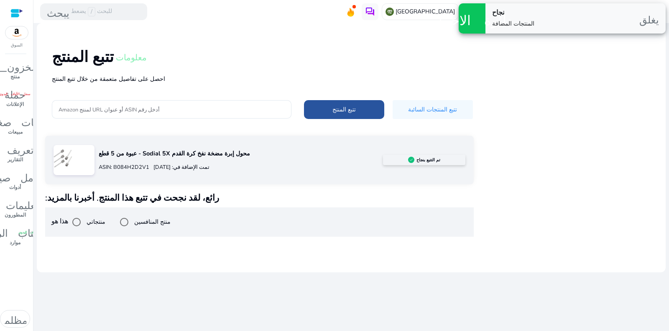
click at [336, 108] on font "تتبع المنتج" at bounding box center [344, 109] width 23 height 8
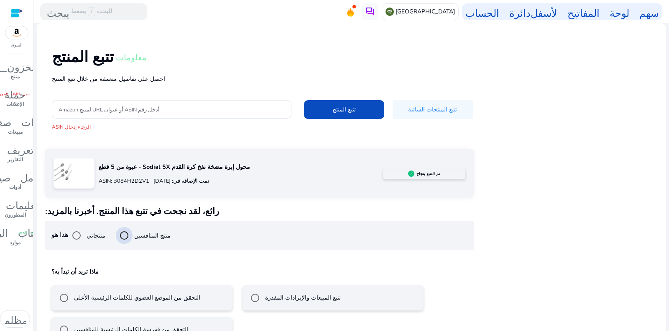
scroll to position [23, 0]
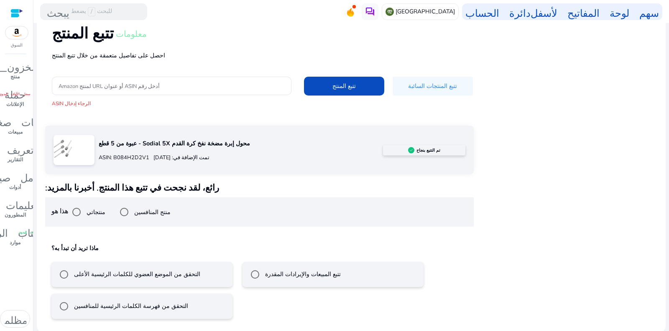
click at [284, 275] on font "تتبع المبيعات والإيرادات المقدرة" at bounding box center [303, 274] width 76 height 8
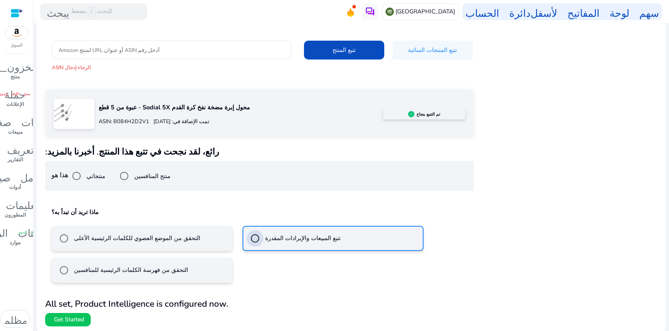
scroll to position [61, 0]
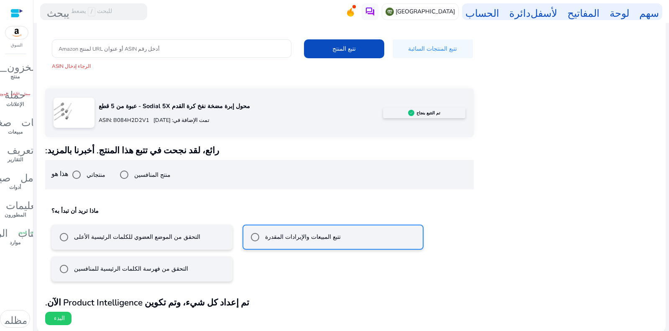
click at [63, 318] on font "البدء" at bounding box center [59, 318] width 11 height 8
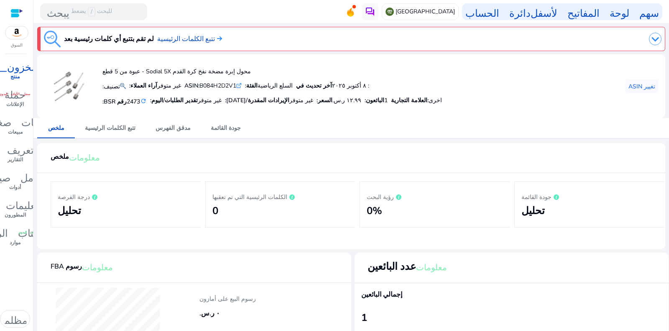
click at [20, 76] on font "منتج" at bounding box center [14, 76] width 9 height 7
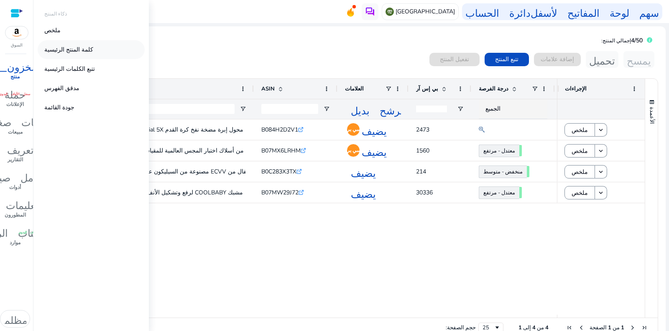
click at [74, 48] on font "كلمة المنتج الرئيسية" at bounding box center [68, 50] width 49 height 8
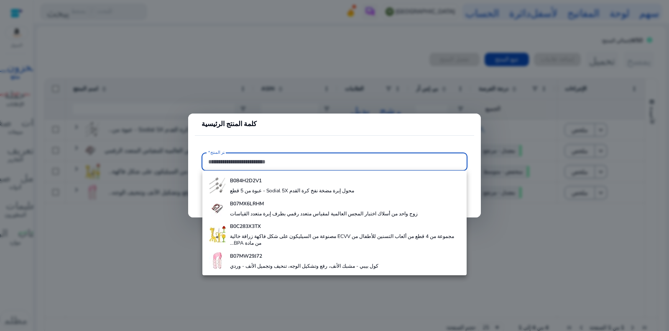
paste input "**********"
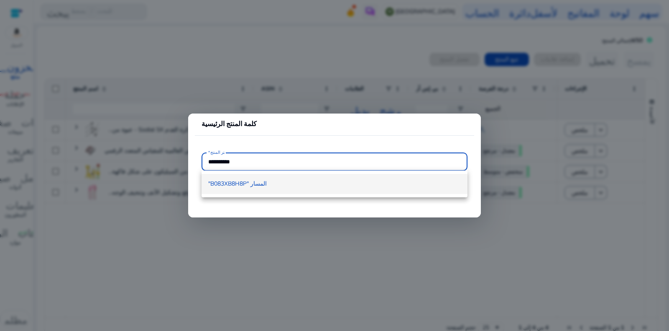
type input "**********"
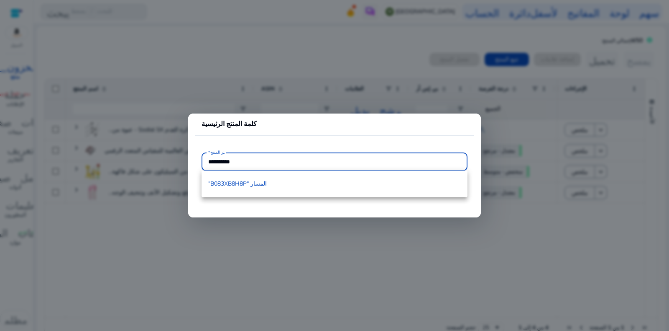
click at [239, 182] on font "المسار "B083XB8H8P"" at bounding box center [237, 184] width 59 height 8
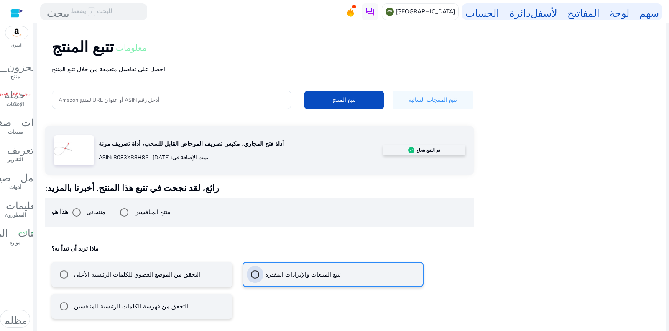
scroll to position [47, 0]
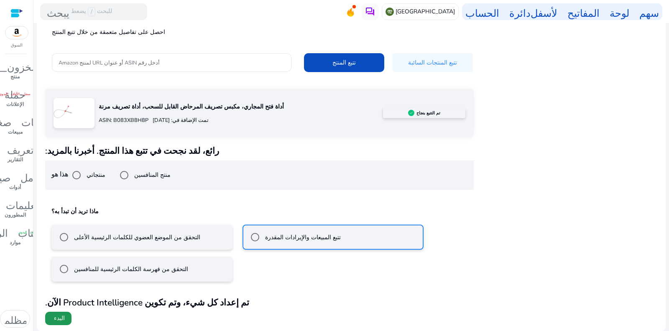
click at [66, 318] on span at bounding box center [58, 318] width 26 height 20
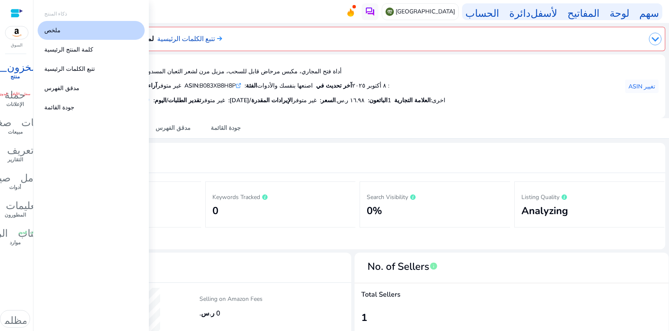
click at [15, 74] on font "منتج" at bounding box center [14, 76] width 9 height 7
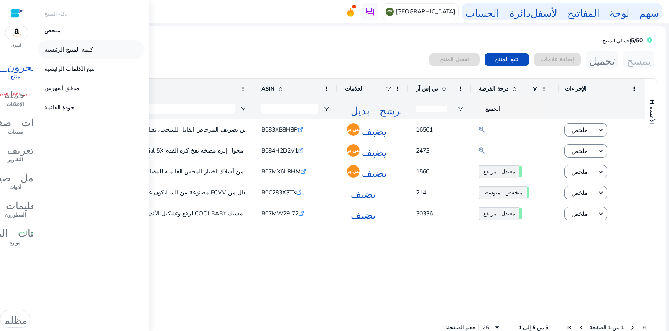
click at [46, 49] on font "كلمة المنتج الرئيسية" at bounding box center [68, 50] width 49 height 8
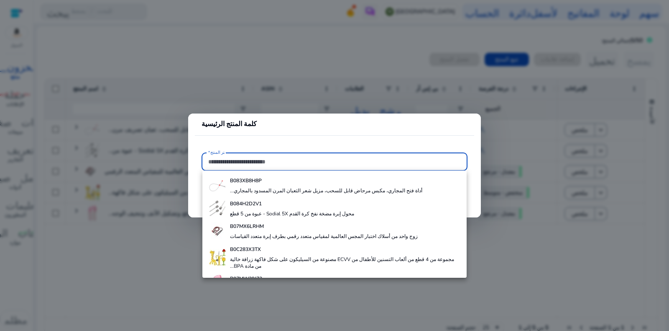
click at [251, 160] on input "اختر المنتج*" at bounding box center [334, 161] width 253 height 9
paste input "**********"
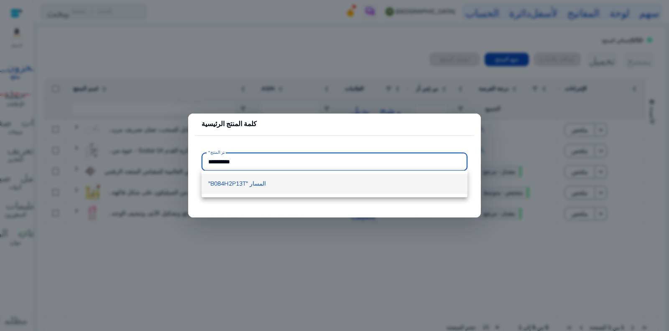
type input "**********"
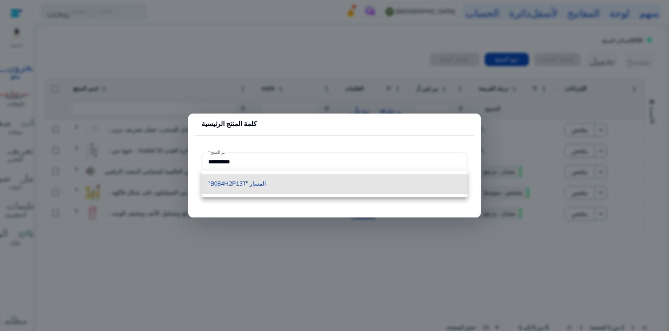
click at [241, 180] on font "المسار "B084H2P13T"" at bounding box center [237, 184] width 58 height 8
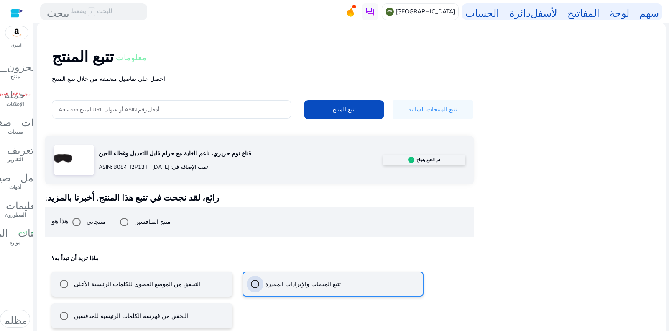
scroll to position [47, 0]
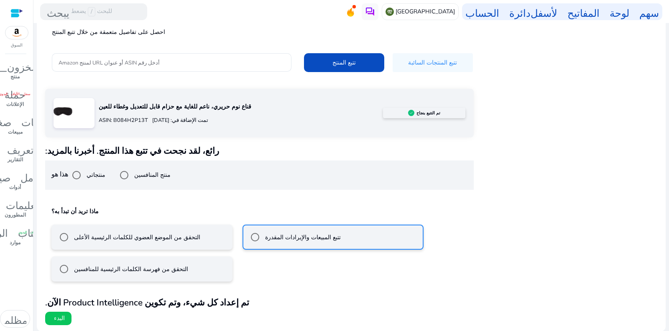
click at [56, 318] on font "البدء" at bounding box center [59, 318] width 11 height 8
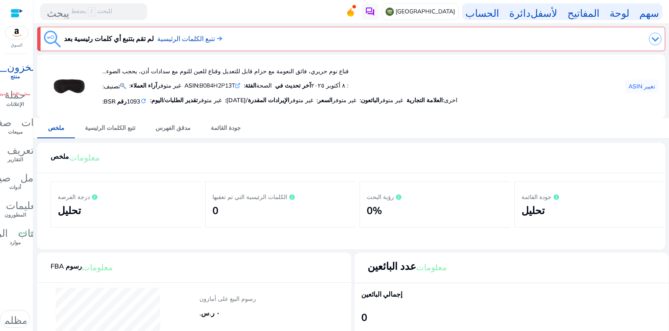
click at [15, 71] on font "المخزون_2" at bounding box center [15, 66] width 56 height 12
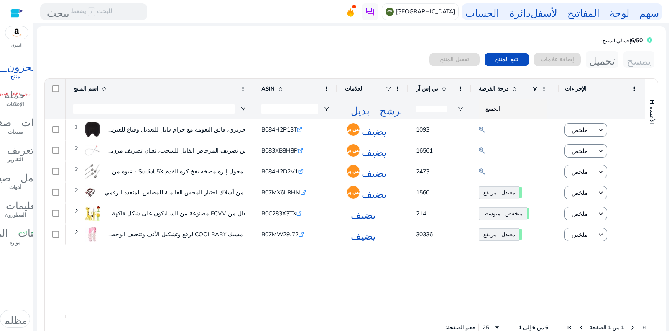
click at [426, 87] on font "بي إس آر" at bounding box center [427, 89] width 22 height 8
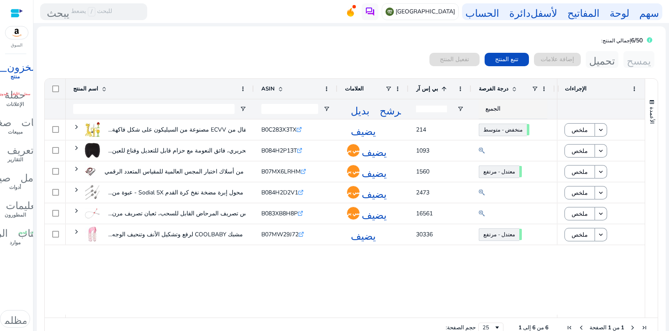
click at [428, 87] on font "بي إس آر" at bounding box center [427, 89] width 22 height 8
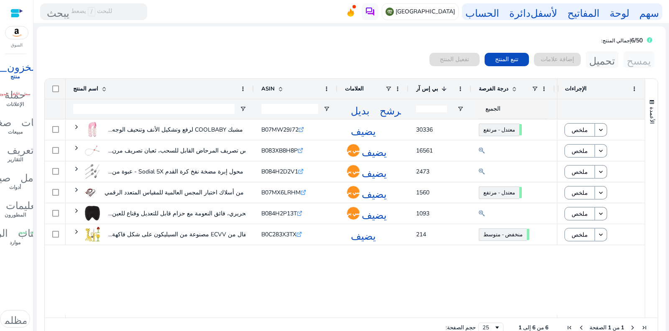
click at [429, 86] on font "بي إس آر" at bounding box center [427, 89] width 22 height 8
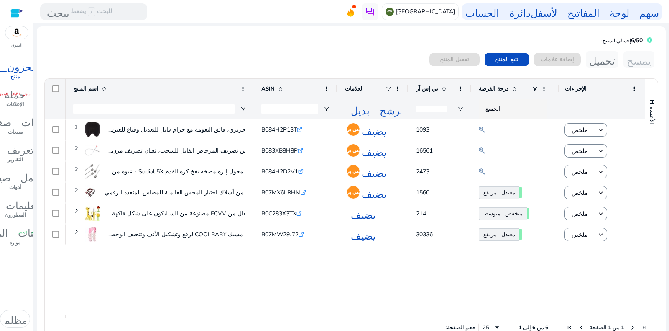
click at [431, 86] on font "بي إس آر" at bounding box center [427, 89] width 22 height 8
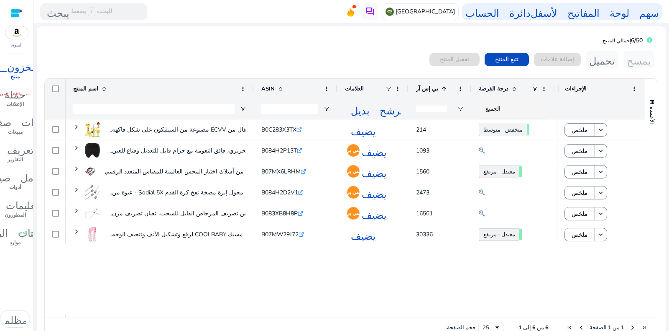
click at [498, 87] on font "درجة الفرصة" at bounding box center [494, 89] width 30 height 8
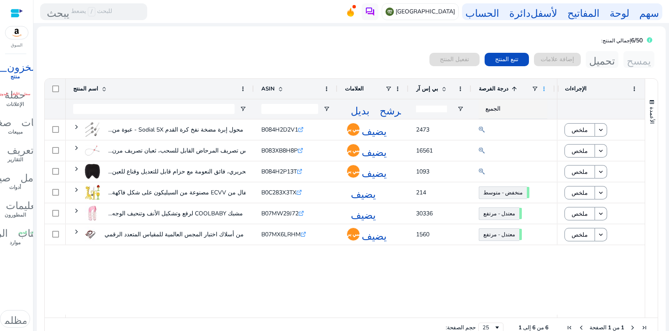
click at [543, 87] on span at bounding box center [544, 88] width 7 height 7
click at [567, 81] on div "الإجراءات" at bounding box center [597, 89] width 64 height 16
click at [631, 87] on span at bounding box center [634, 88] width 7 height 7
click at [491, 258] on div "محول إبرة مضخة نفخ كرة القدم Sodial 5X - عبوة من... B084H2D2V1 .st0{fill:#2c8af…" at bounding box center [312, 216] width 492 height 195
click at [395, 86] on span at bounding box center [398, 88] width 7 height 7
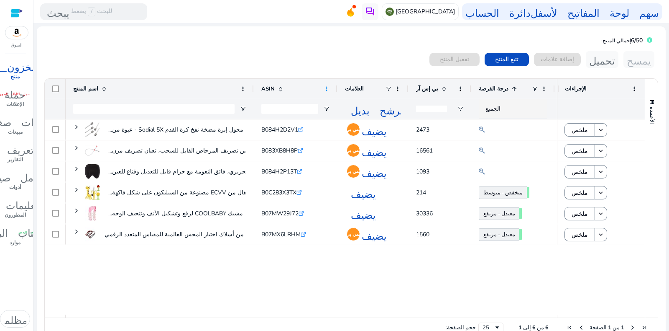
click at [328, 88] on span at bounding box center [326, 88] width 7 height 7
click at [297, 277] on div "محول إبرة مضخة نفخ كرة القدم Sodial 5X - عبوة من... B084H2D2V1 .st0{fill:#2c8af…" at bounding box center [312, 216] width 492 height 195
click at [412, 72] on div "0 منتجات مختارة تفعيل المنتج تتبع المنتج إضافة علامات تحميل يمسح Press ENTER to…" at bounding box center [351, 196] width 615 height 291
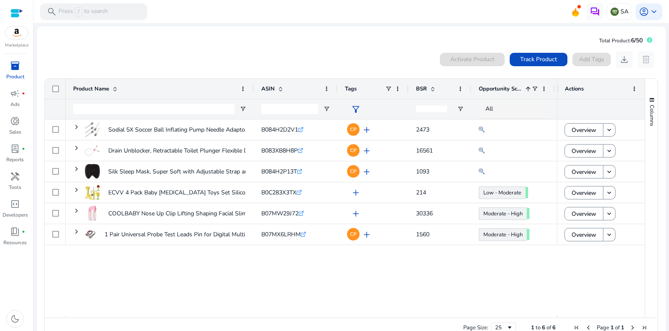
click at [418, 88] on span "BSR" at bounding box center [421, 89] width 11 height 8
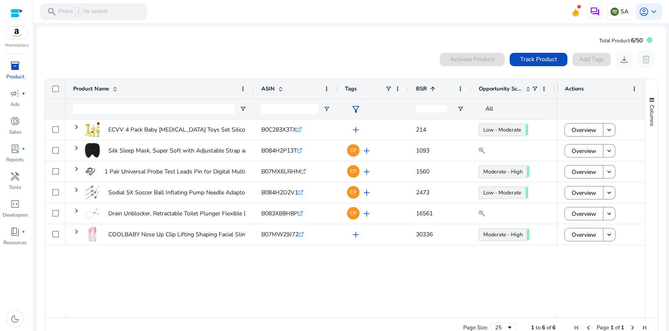
click at [418, 88] on span "BSR" at bounding box center [421, 89] width 11 height 8
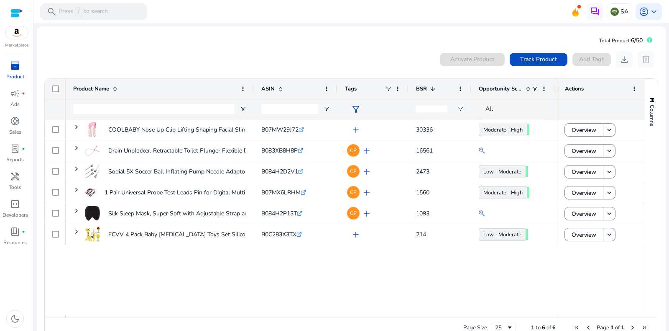
click at [423, 87] on span "BSR" at bounding box center [421, 89] width 11 height 8
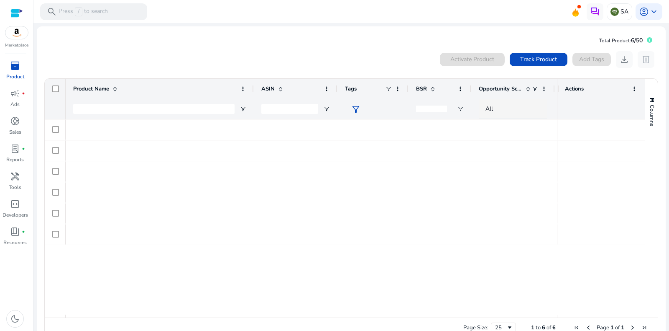
click at [423, 87] on span "BSR" at bounding box center [421, 89] width 11 height 8
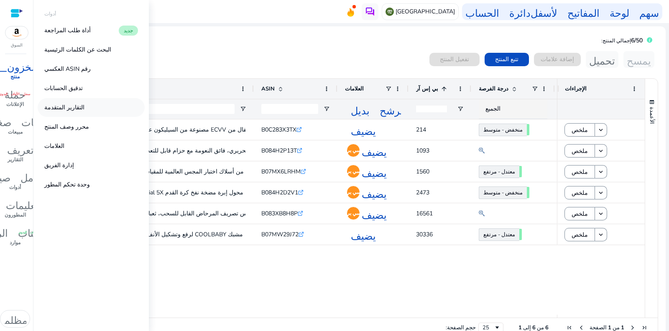
click at [61, 108] on font "التقارير المتقدمة" at bounding box center [64, 107] width 40 height 8
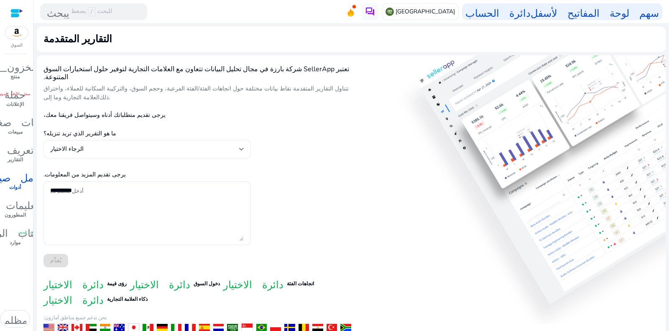
click at [188, 140] on div "الرجاء الاختيار" at bounding box center [147, 149] width 194 height 18
